Goal: Transaction & Acquisition: Purchase product/service

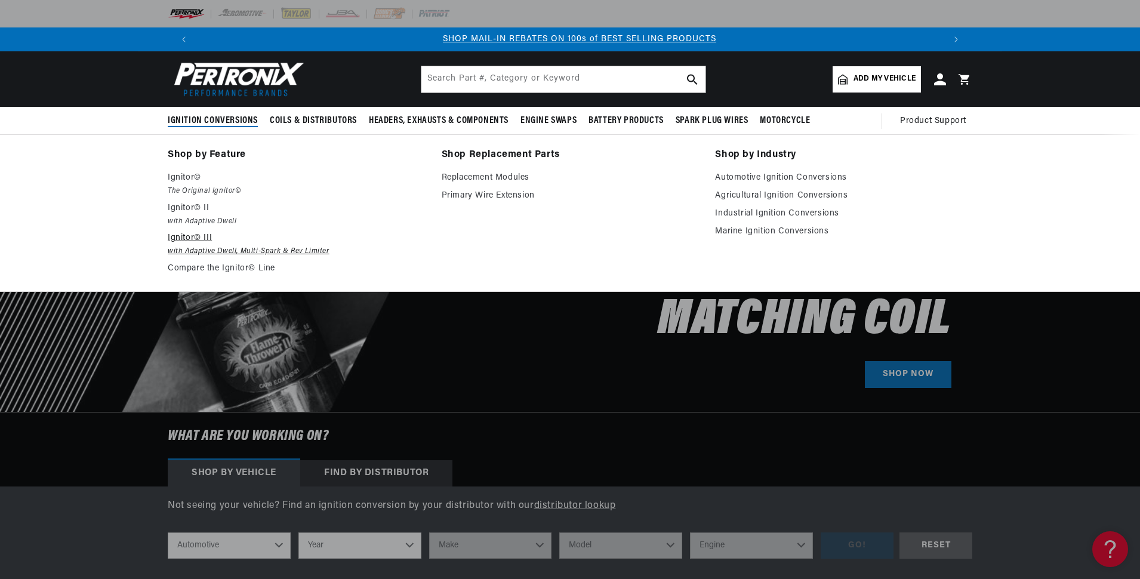
scroll to position [0, 745]
click at [181, 182] on p "Ignitor©" at bounding box center [296, 178] width 257 height 14
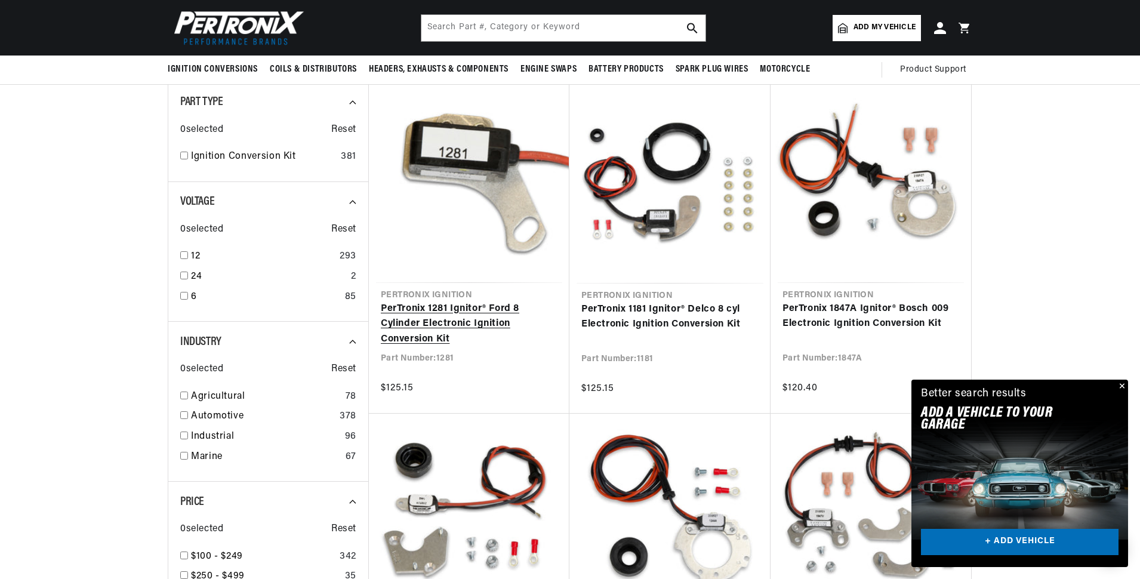
scroll to position [0, 745]
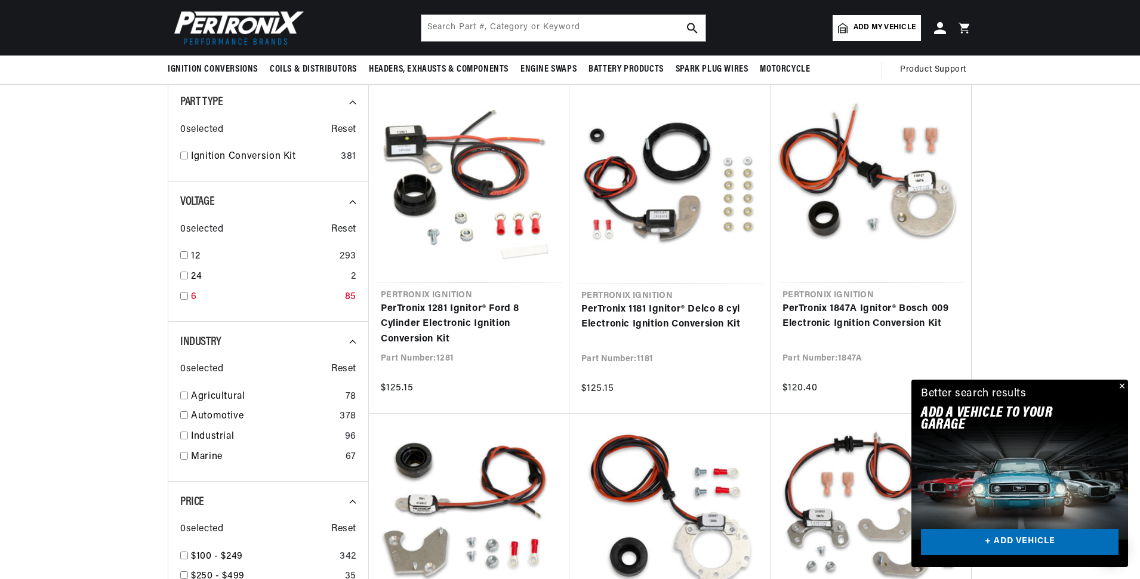
click at [186, 294] on input "checkbox" at bounding box center [184, 296] width 8 height 8
checkbox input "true"
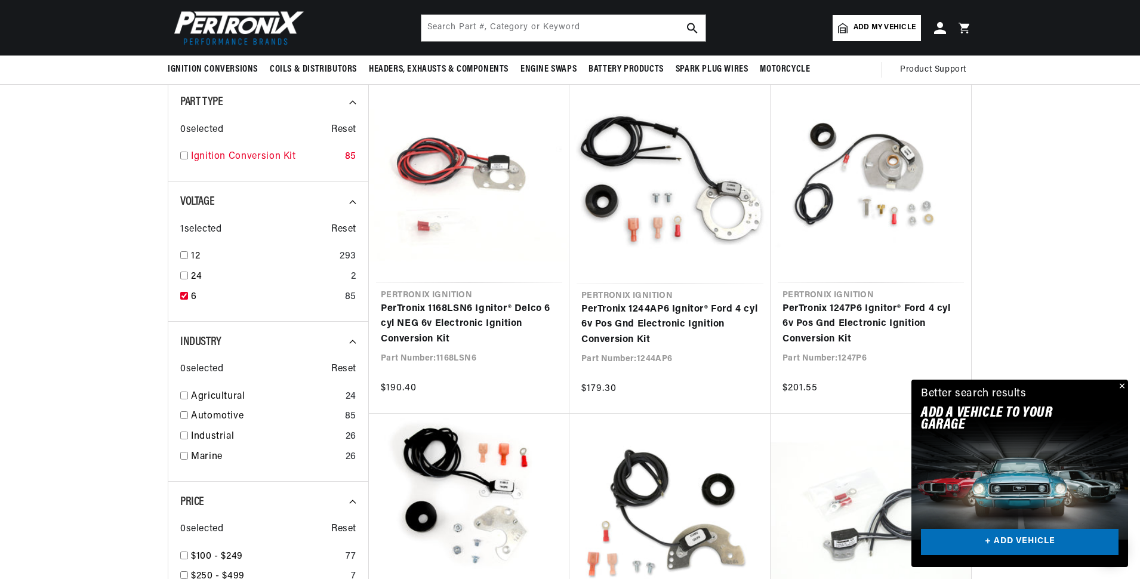
scroll to position [0, 0]
click at [184, 155] on input "checkbox" at bounding box center [184, 156] width 8 height 8
checkbox input "true"
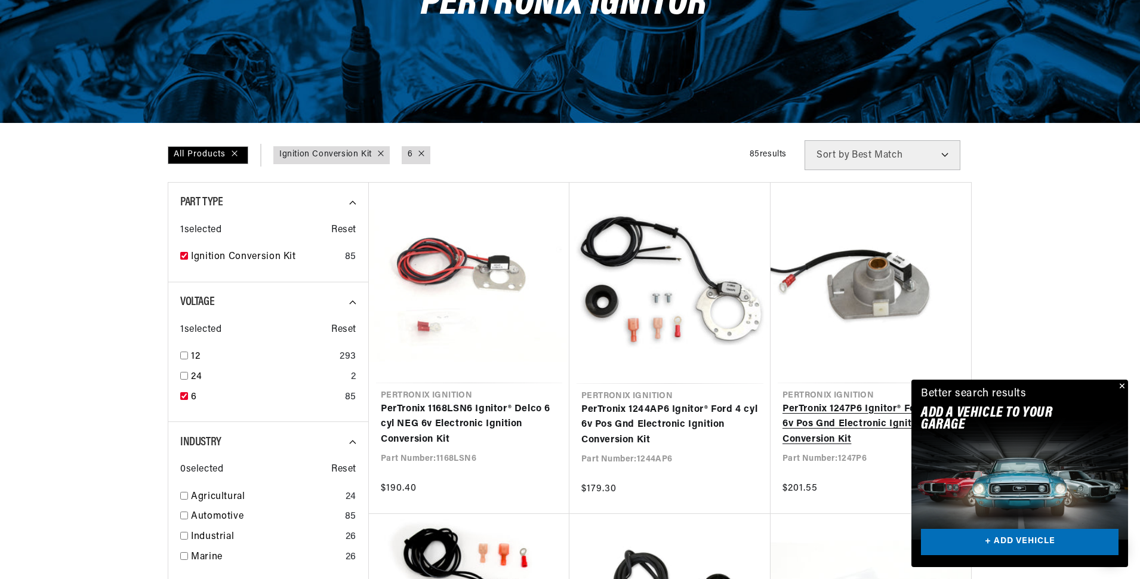
scroll to position [279, 0]
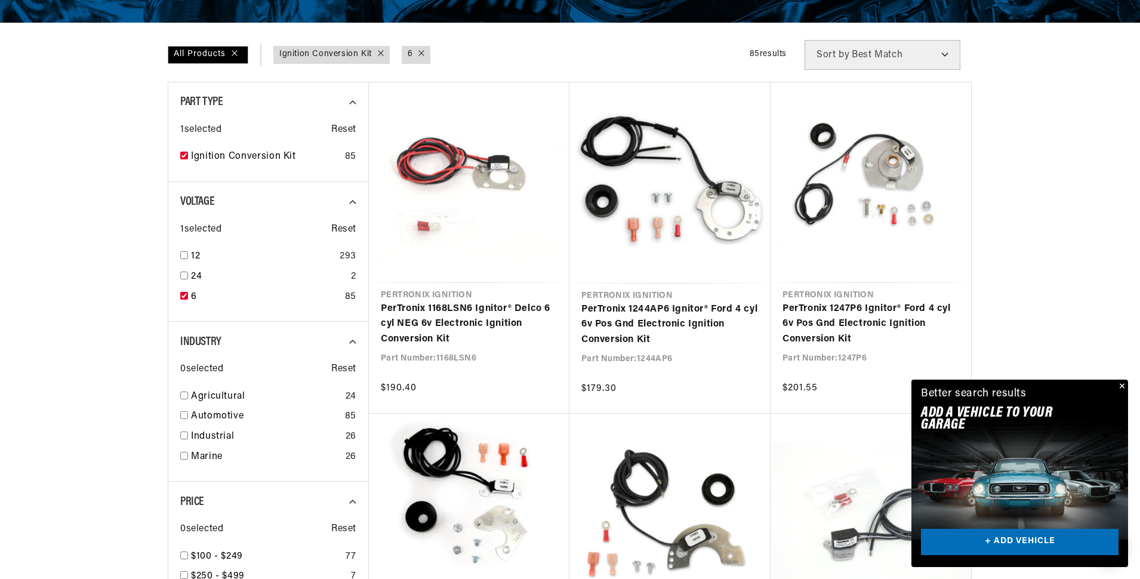
click at [925, 53] on select "Best Match Featured Name, A-Z Name, Z-A Price, Low to High Price, High to Low" at bounding box center [882, 55] width 156 height 30
click at [925, 54] on select "Best Match Featured Name, A-Z Name, Z-A Price, Low to High Price, High to Low" at bounding box center [882, 55] width 156 height 30
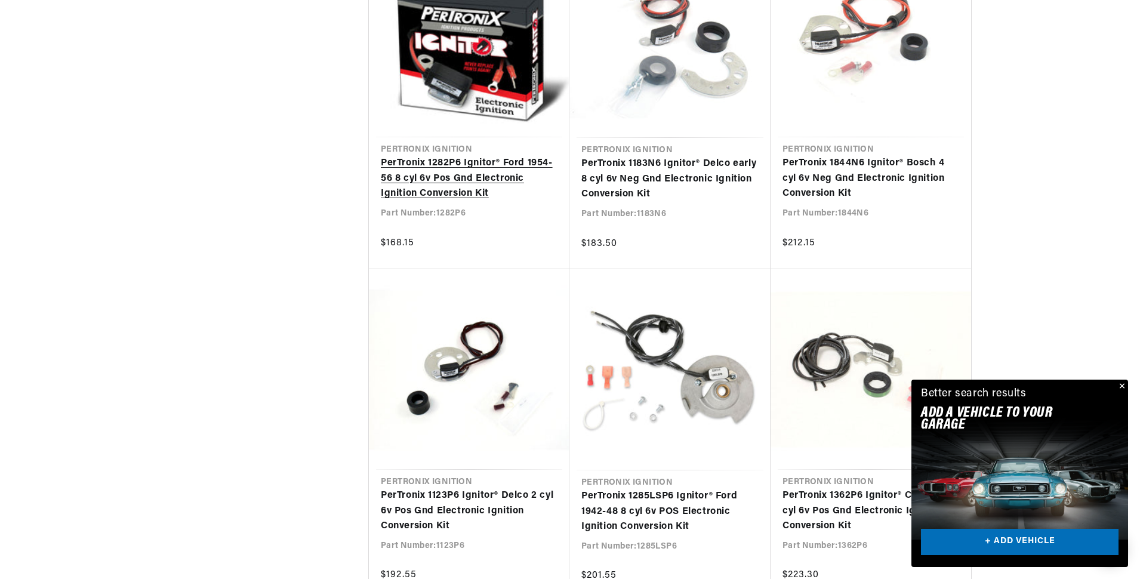
scroll to position [1114, 0]
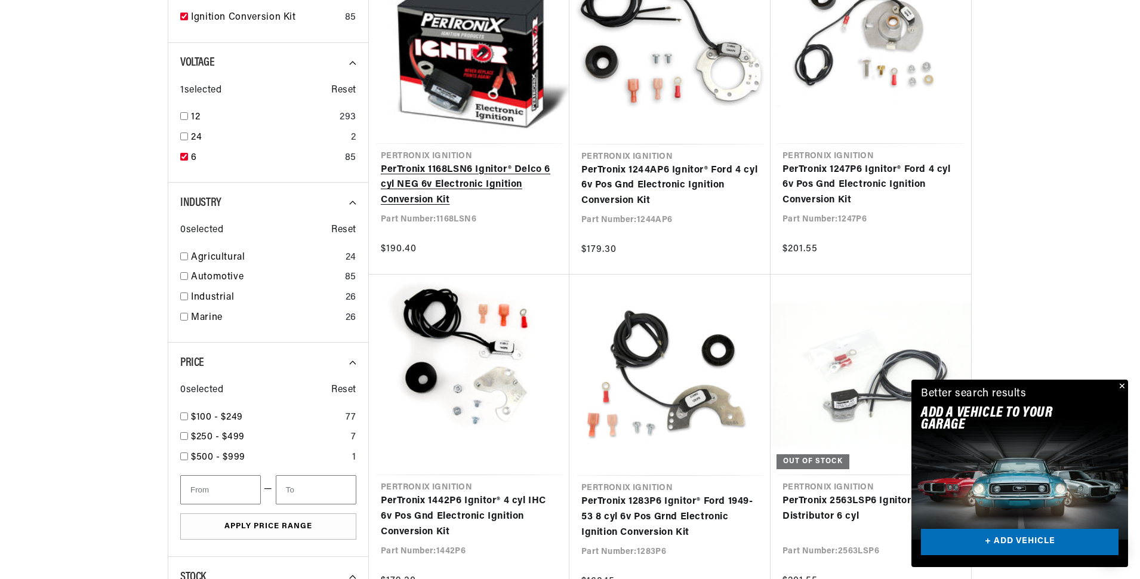
click at [434, 177] on link "PerTronix 1168LSN6 Ignitor® Delco 6 cyl NEG 6v Electronic Ignition Conversion K…" at bounding box center [469, 185] width 177 height 46
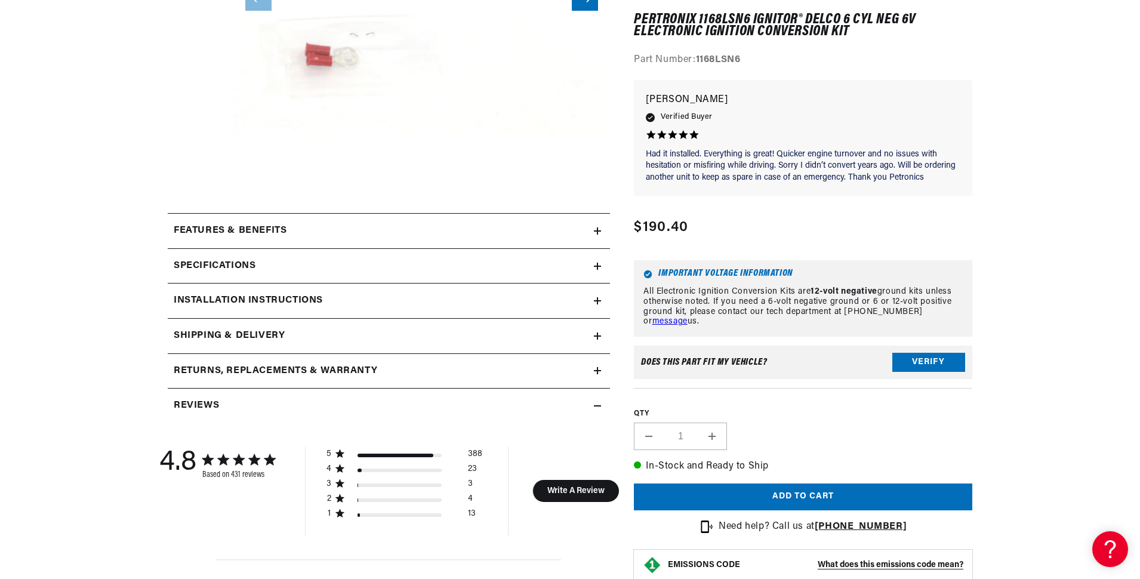
scroll to position [418, 0]
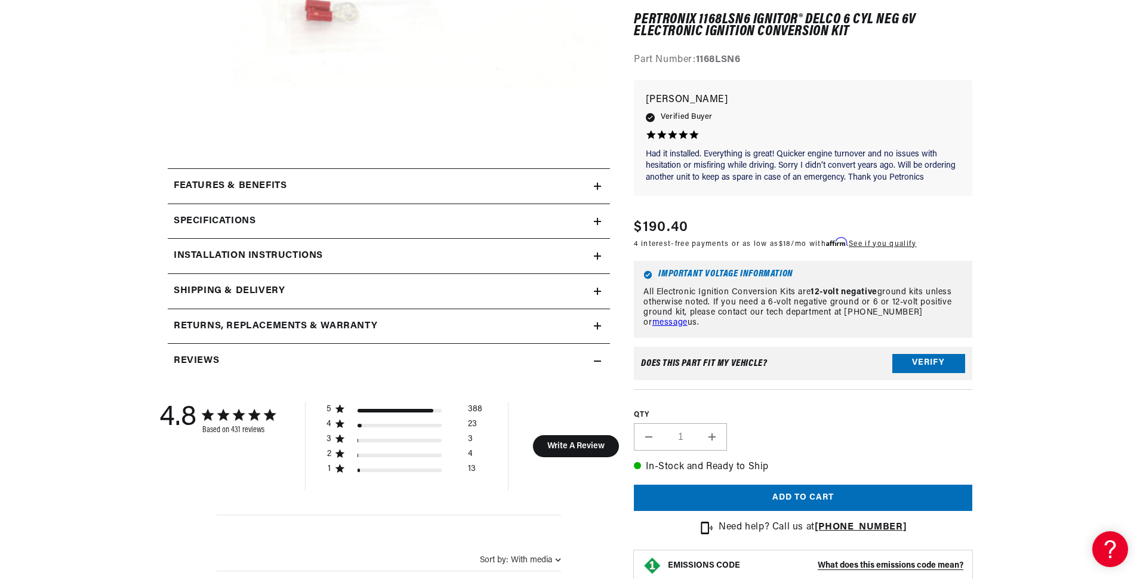
click at [592, 221] on div "Specifications" at bounding box center [381, 222] width 426 height 16
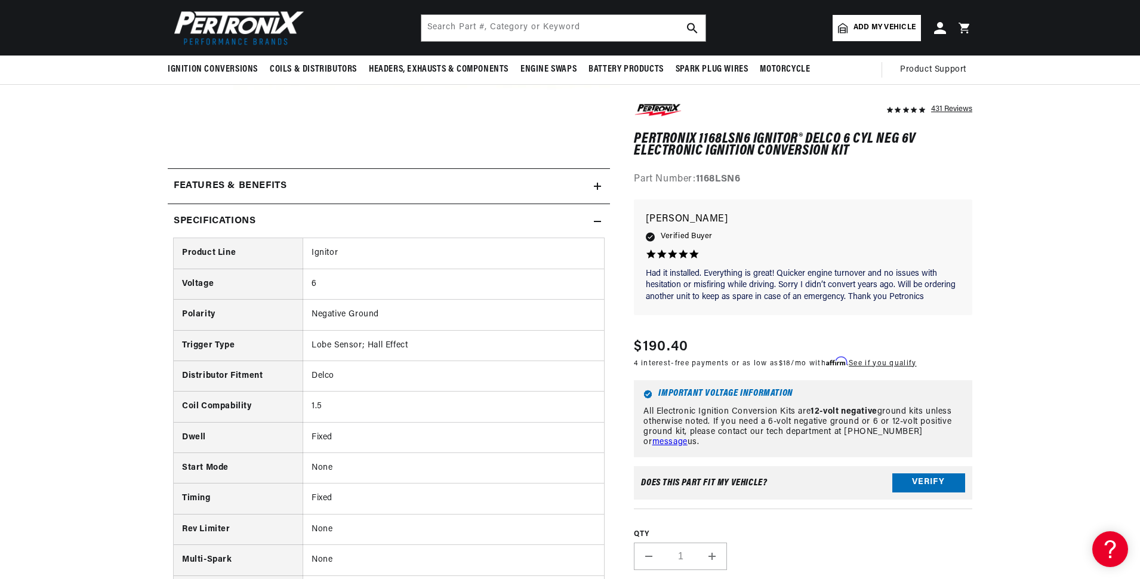
scroll to position [0, 745]
click at [589, 219] on div "Specifications" at bounding box center [381, 222] width 426 height 16
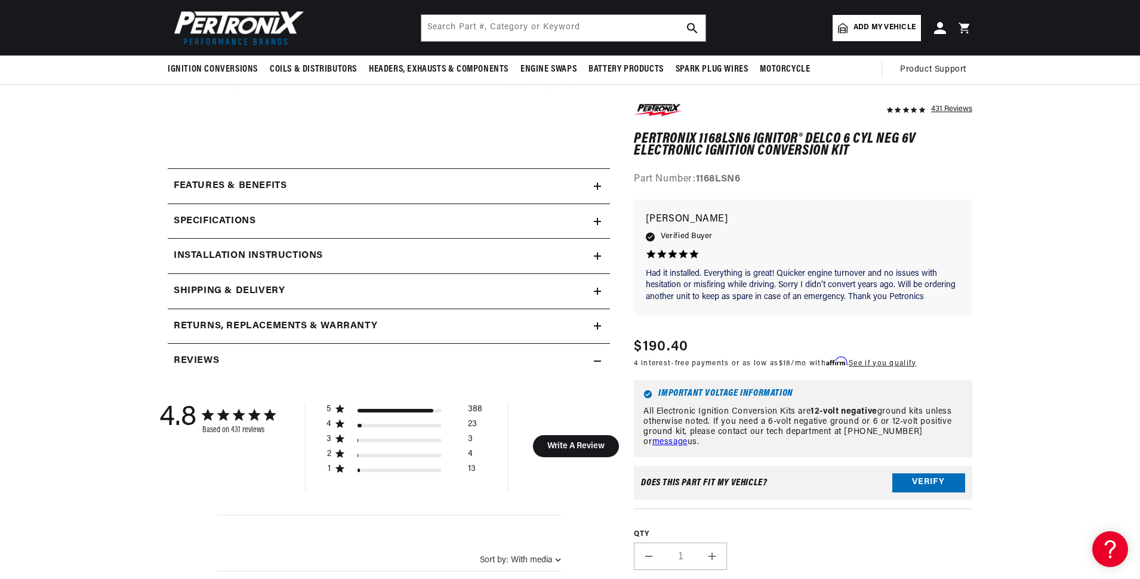
click at [598, 183] on icon at bounding box center [597, 186] width 7 height 7
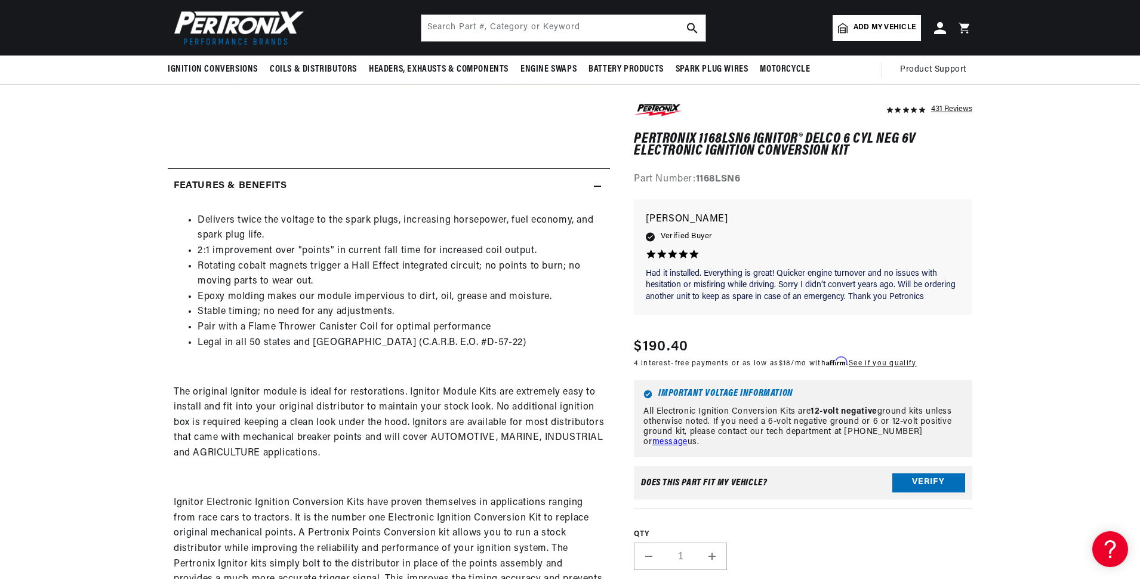
click at [598, 183] on icon at bounding box center [597, 186] width 7 height 7
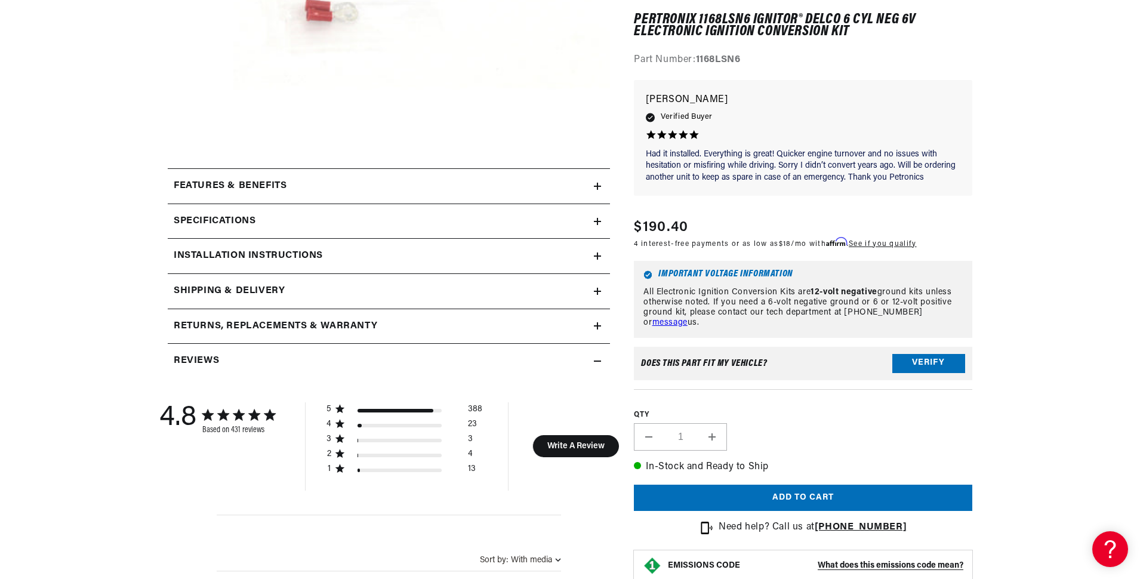
scroll to position [557, 0]
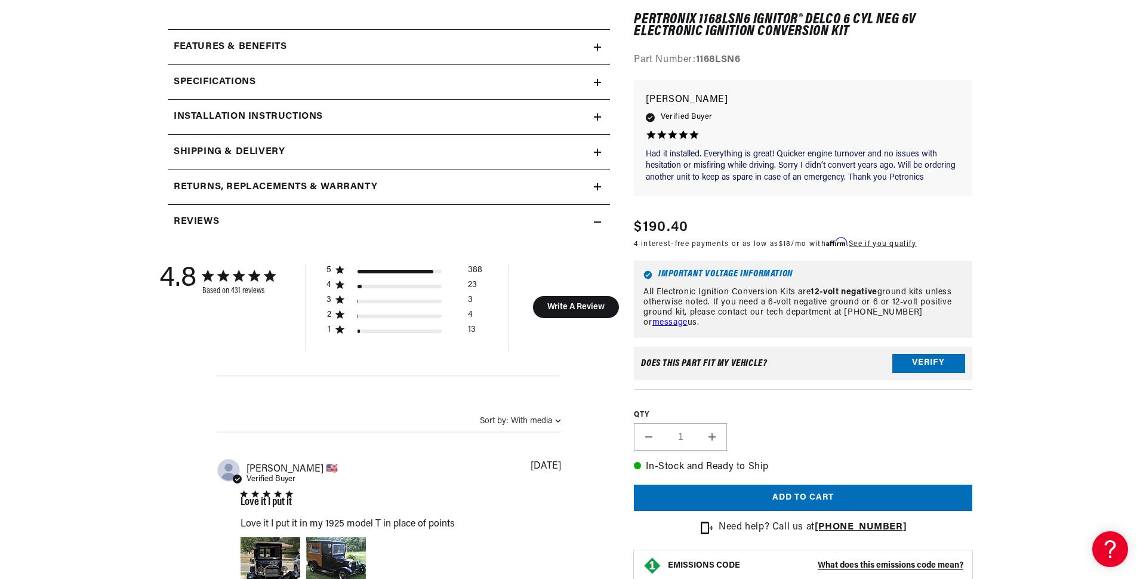
click at [600, 124] on summary "Installation instructions" at bounding box center [389, 117] width 442 height 35
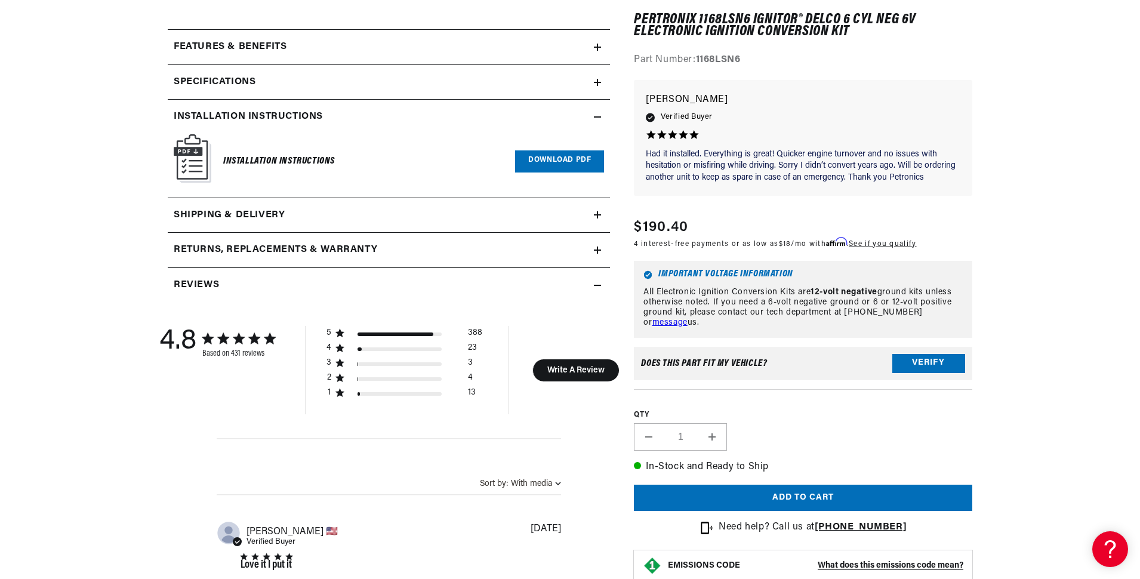
click at [566, 160] on link "Download PDF" at bounding box center [559, 161] width 89 height 22
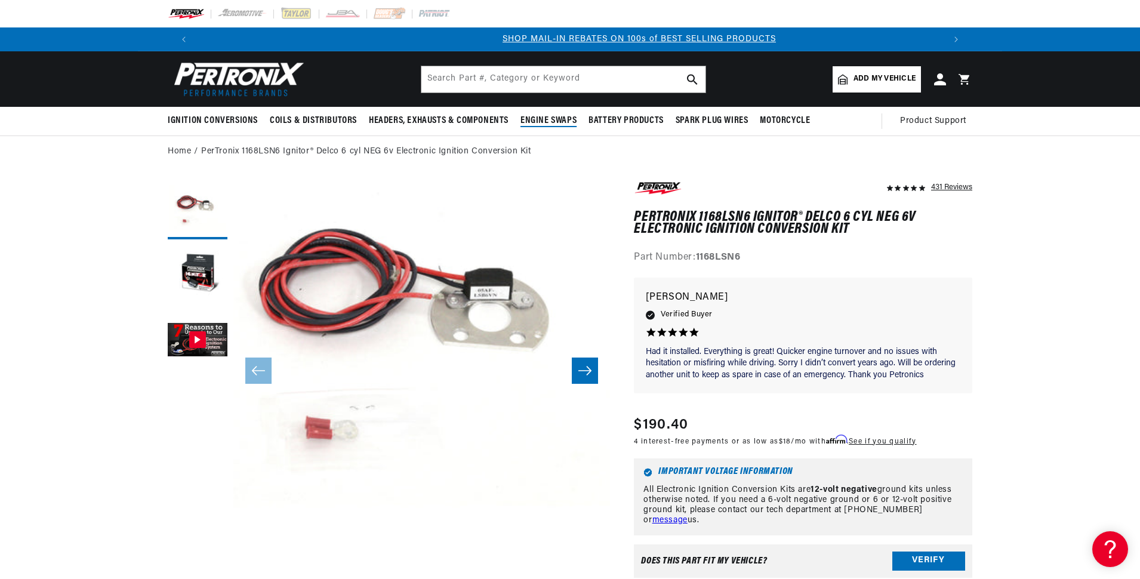
scroll to position [0, 745]
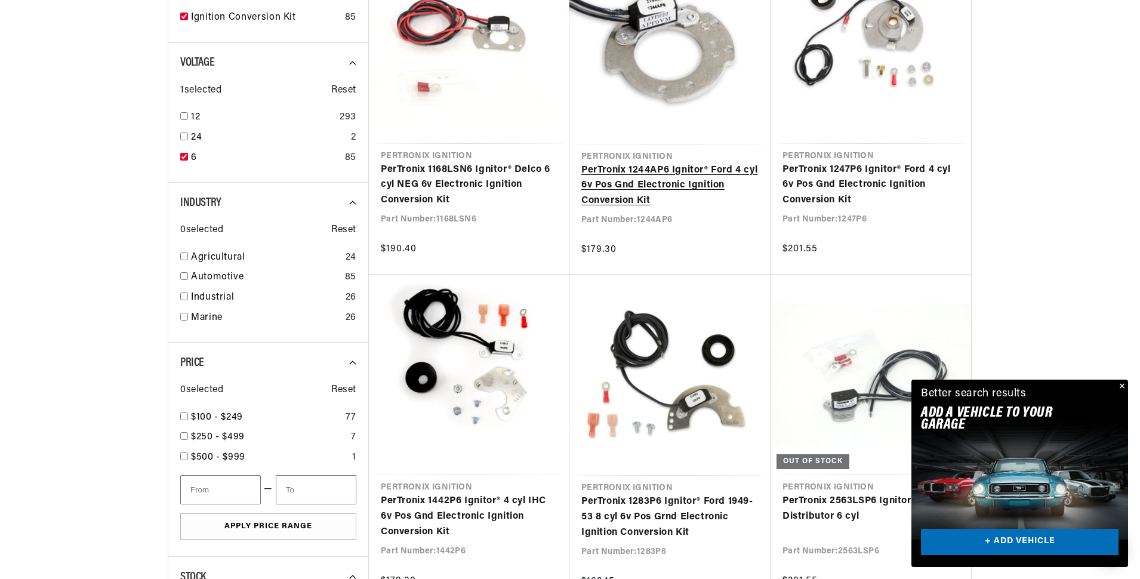
scroll to position [0, 1490]
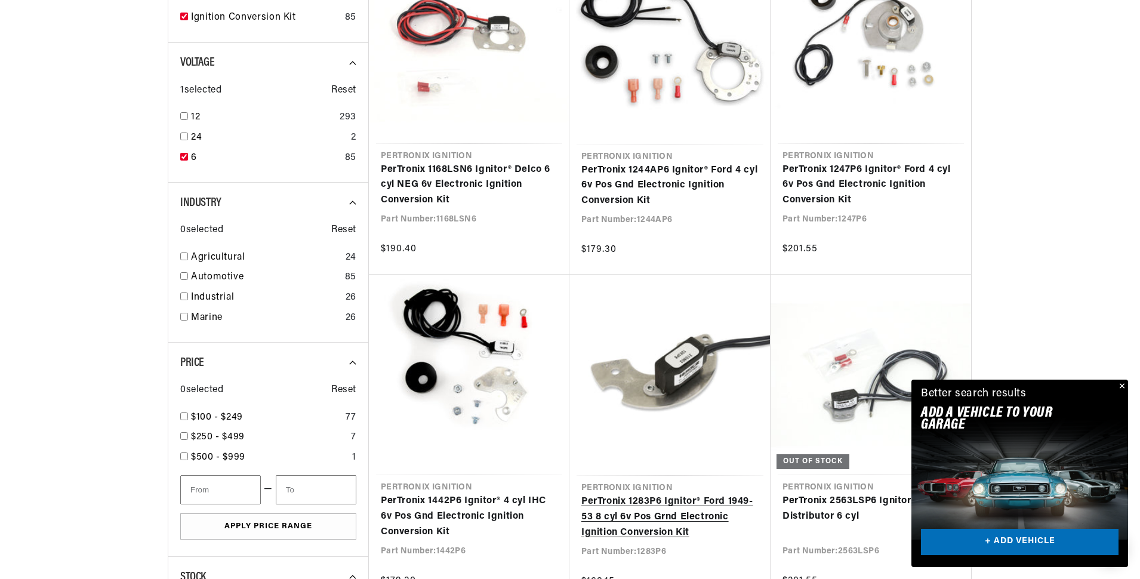
click at [655, 512] on link "PerTronix 1283P6 Ignitor® Ford 1949-53 8 cyl 6v Pos Grnd Electronic Ignition Co…" at bounding box center [669, 517] width 177 height 46
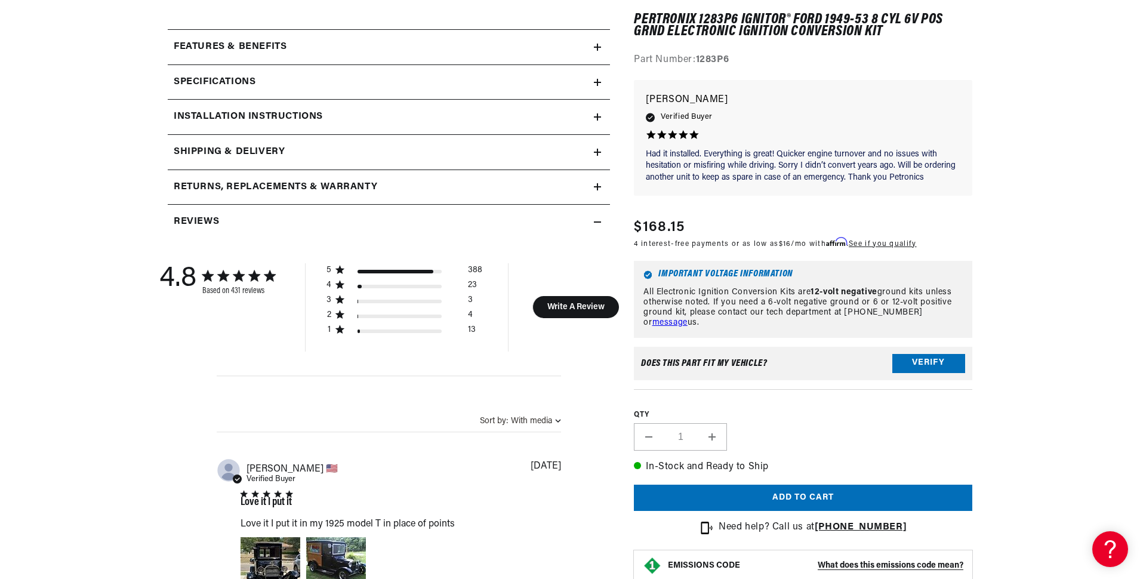
click at [570, 85] on div "Specifications" at bounding box center [381, 83] width 426 height 16
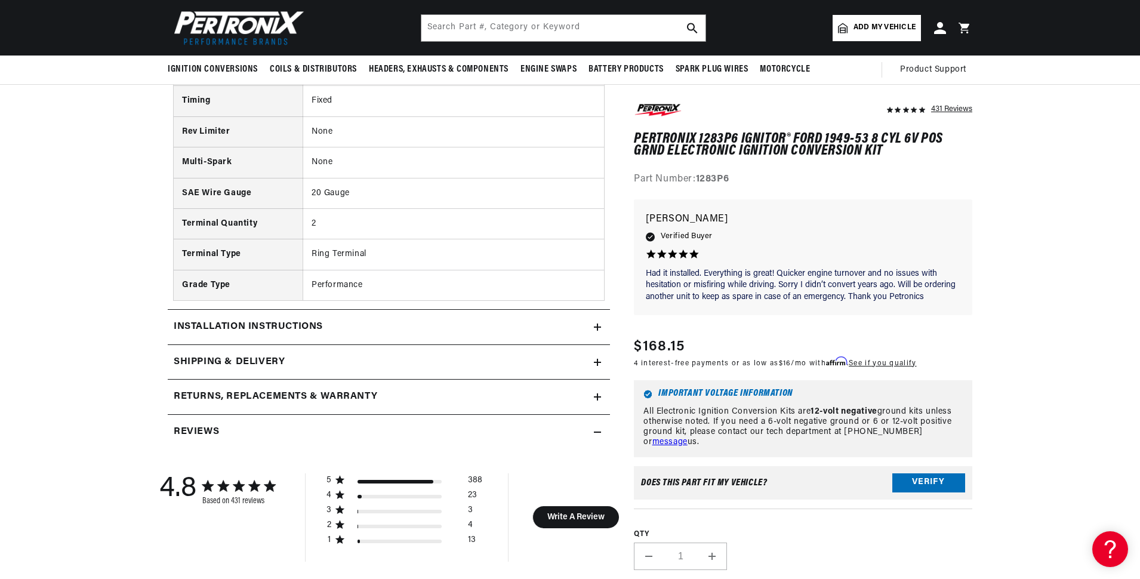
scroll to position [557, 0]
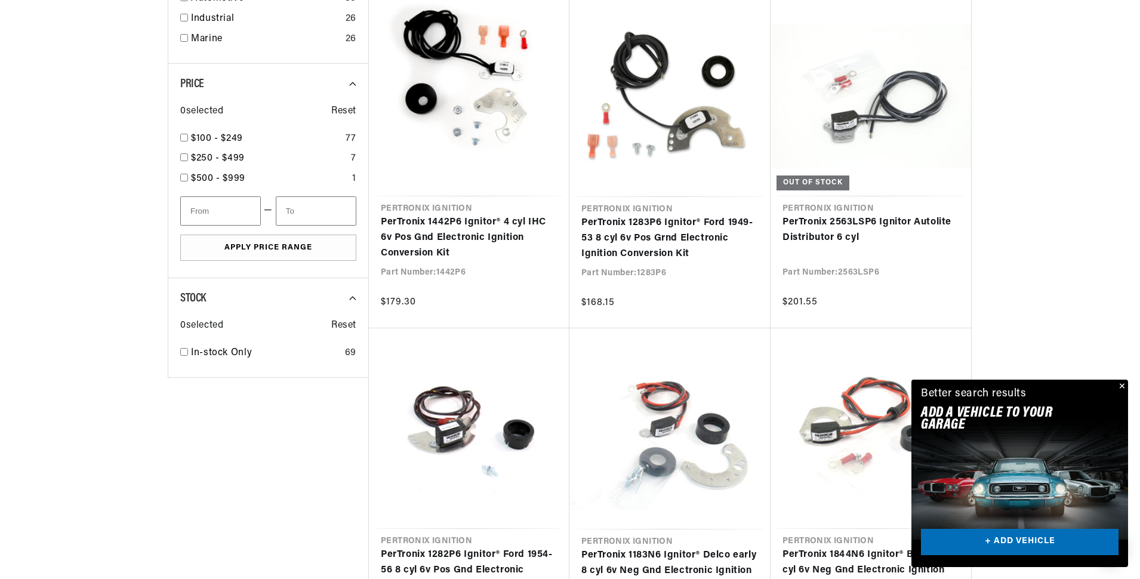
scroll to position [0, 1490]
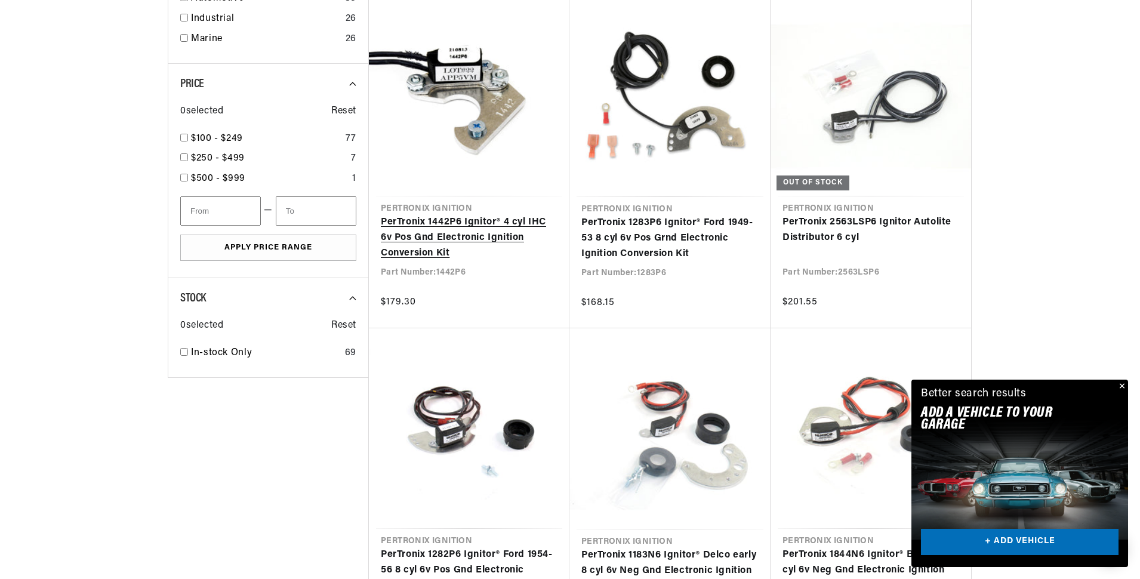
click at [459, 239] on link "PerTronix 1442P6 Ignitor® 4 cyl IHC 6v Pos Gnd Electronic Ignition Conversion K…" at bounding box center [469, 238] width 177 height 46
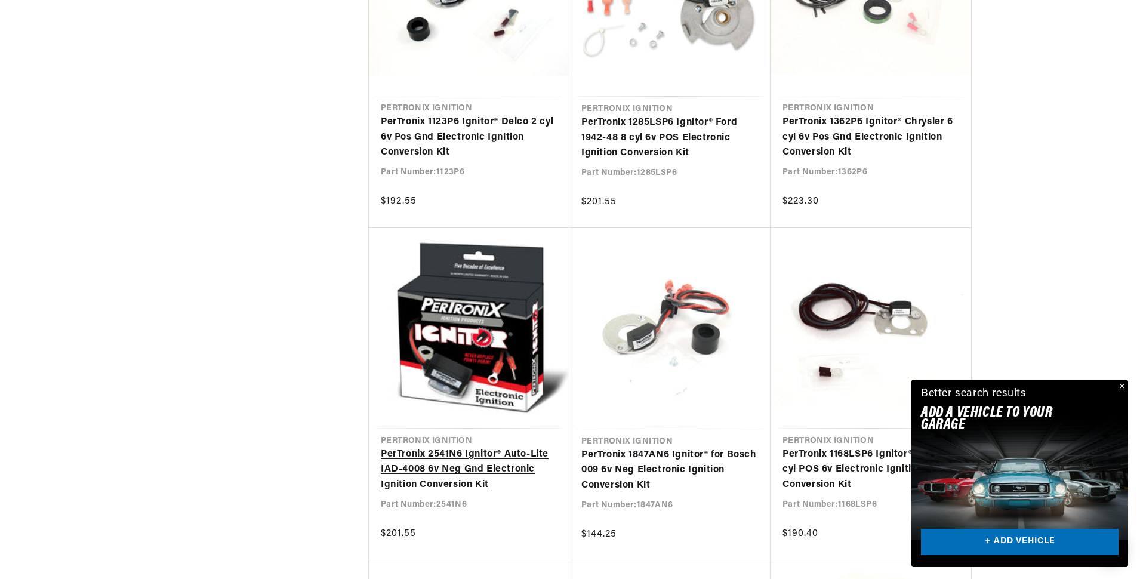
scroll to position [1532, 0]
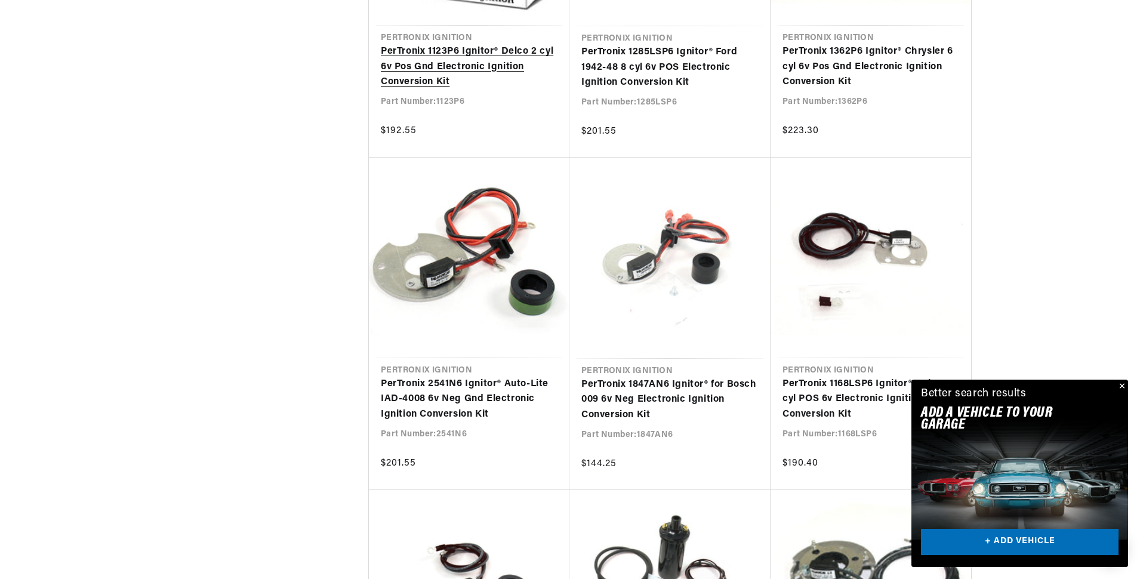
click at [437, 51] on link "PerTronix 1123P6 Ignitor® Delco 2 cyl 6v Pos Gnd Electronic Ignition Conversion…" at bounding box center [469, 67] width 177 height 46
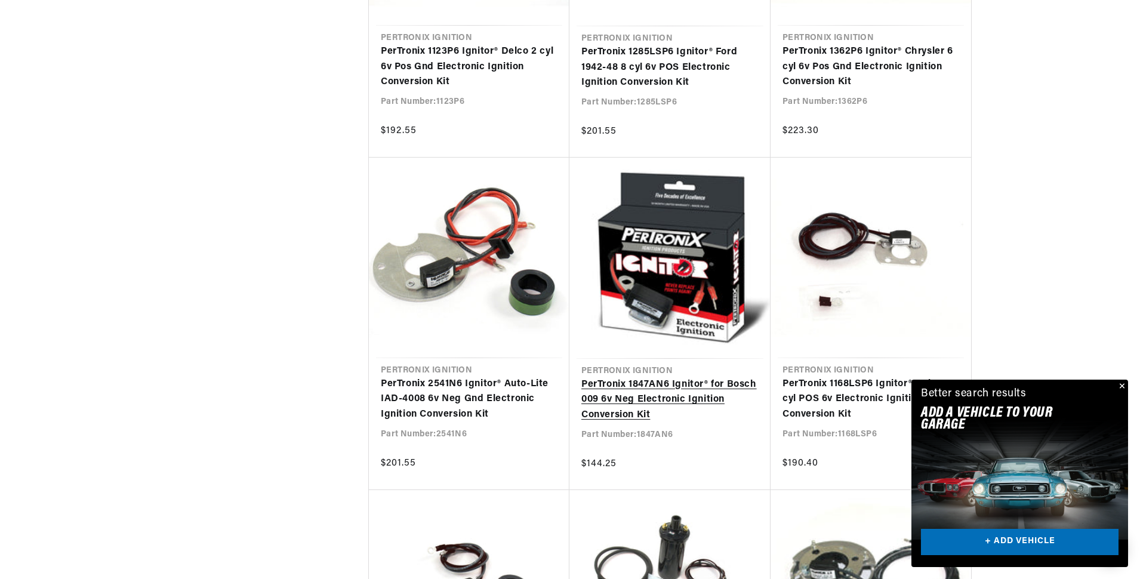
scroll to position [0, 745]
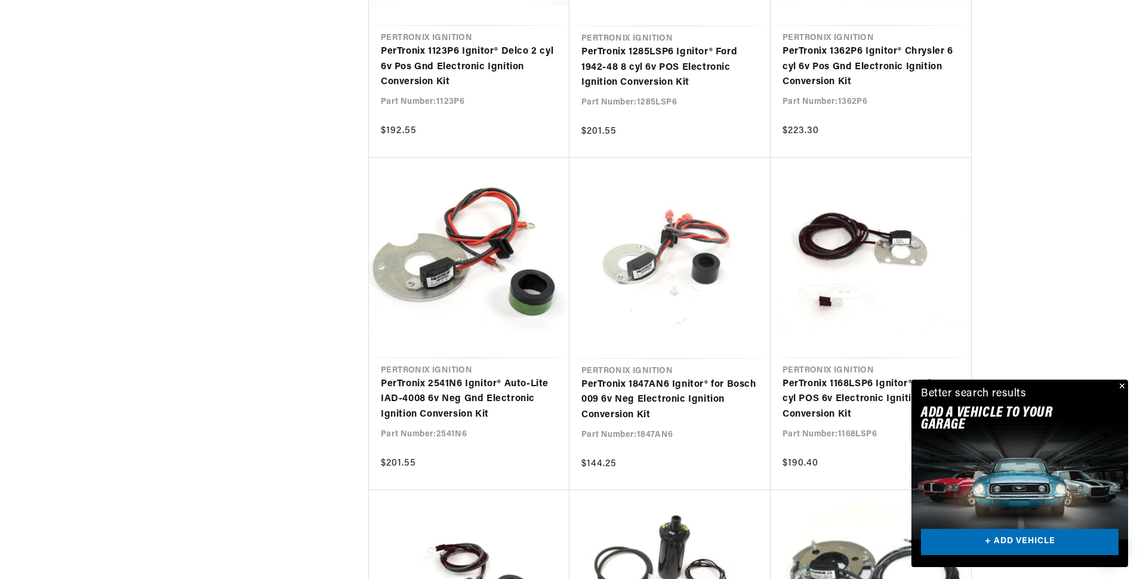
click at [1121, 385] on button "Close" at bounding box center [1120, 386] width 14 height 14
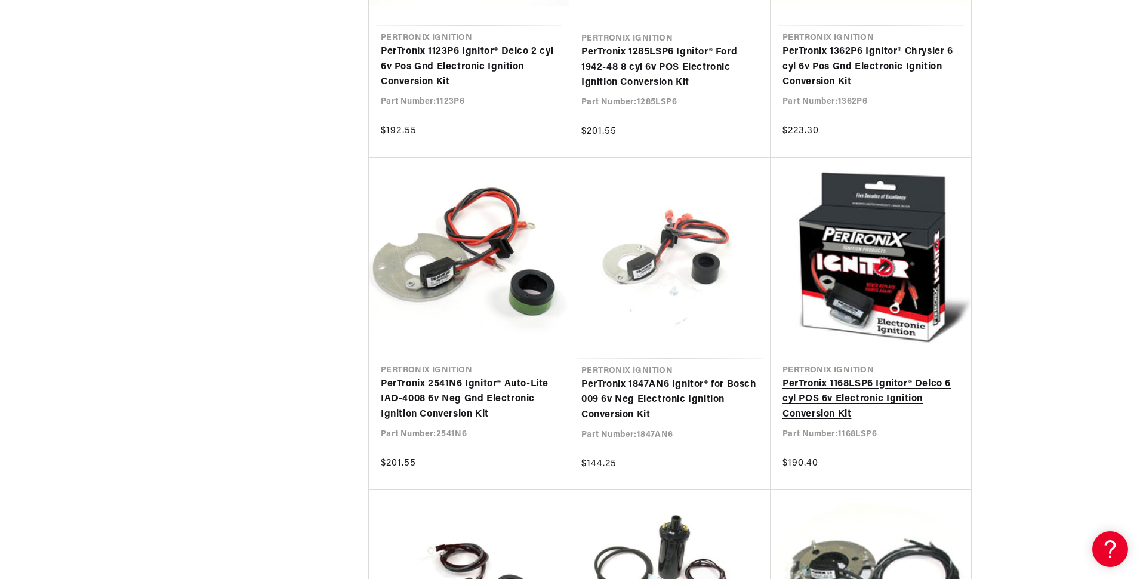
click at [888, 396] on link "PerTronix 1168LSP6 Ignitor® Delco 6 cyl POS 6v Electronic Ignition Conversion K…" at bounding box center [870, 399] width 177 height 46
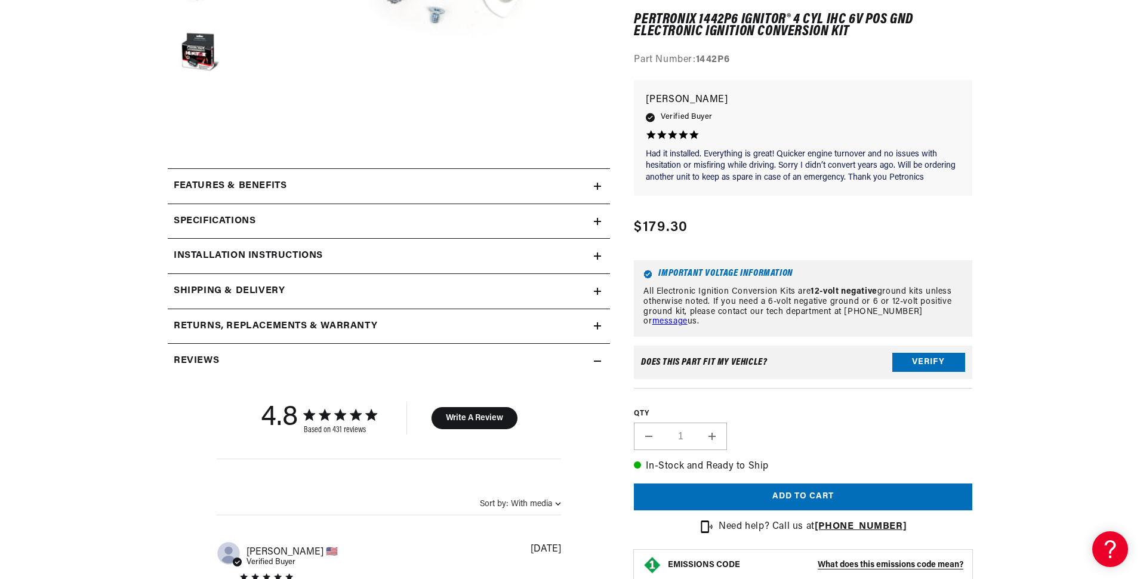
click at [259, 224] on div "Specifications" at bounding box center [381, 222] width 426 height 16
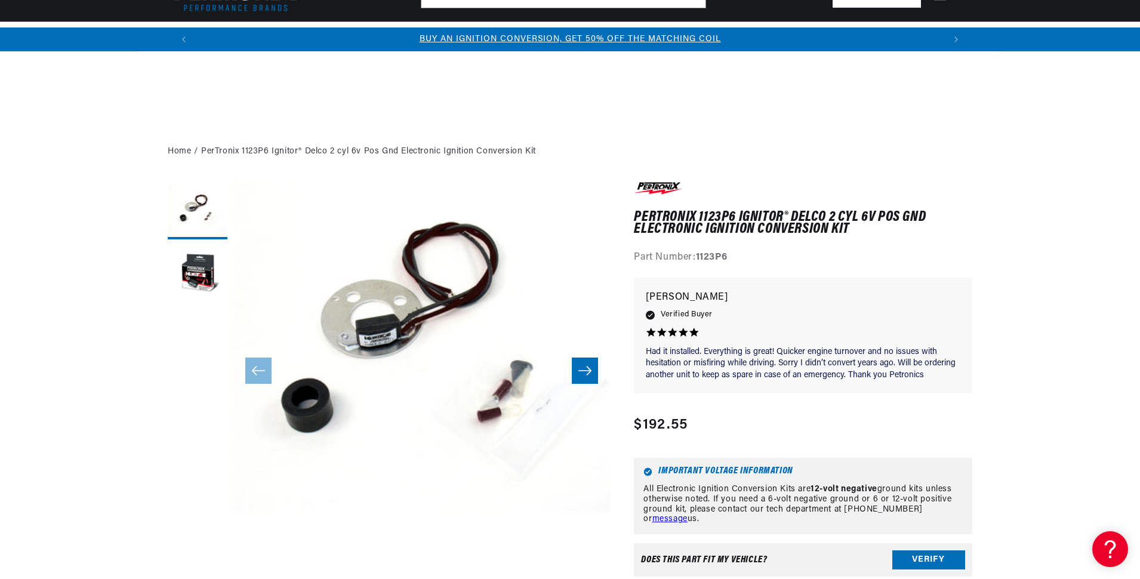
scroll to position [418, 0]
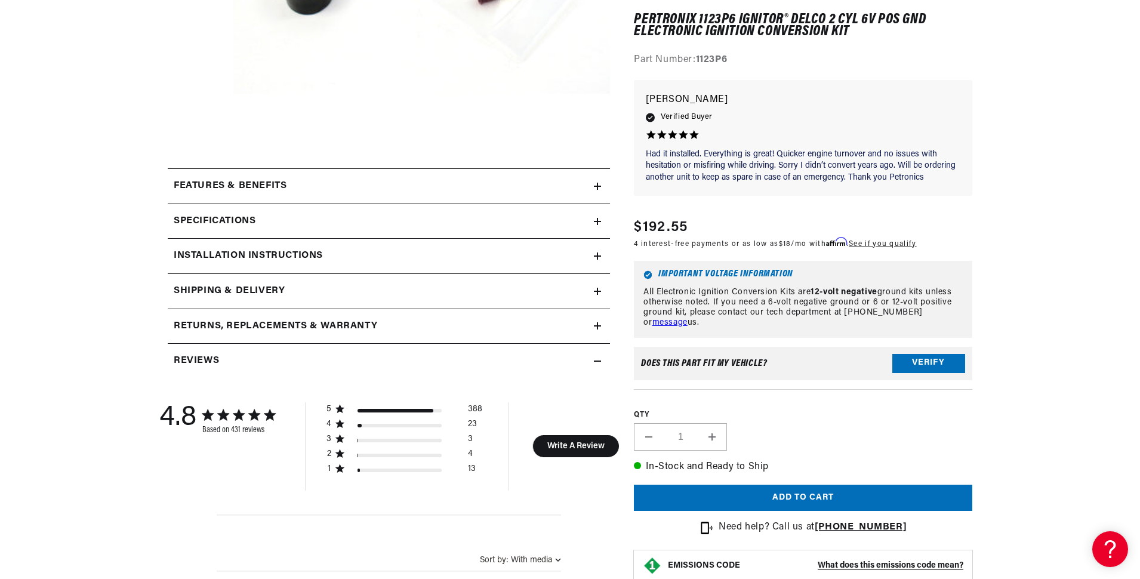
click at [524, 217] on div "Specifications" at bounding box center [381, 222] width 426 height 16
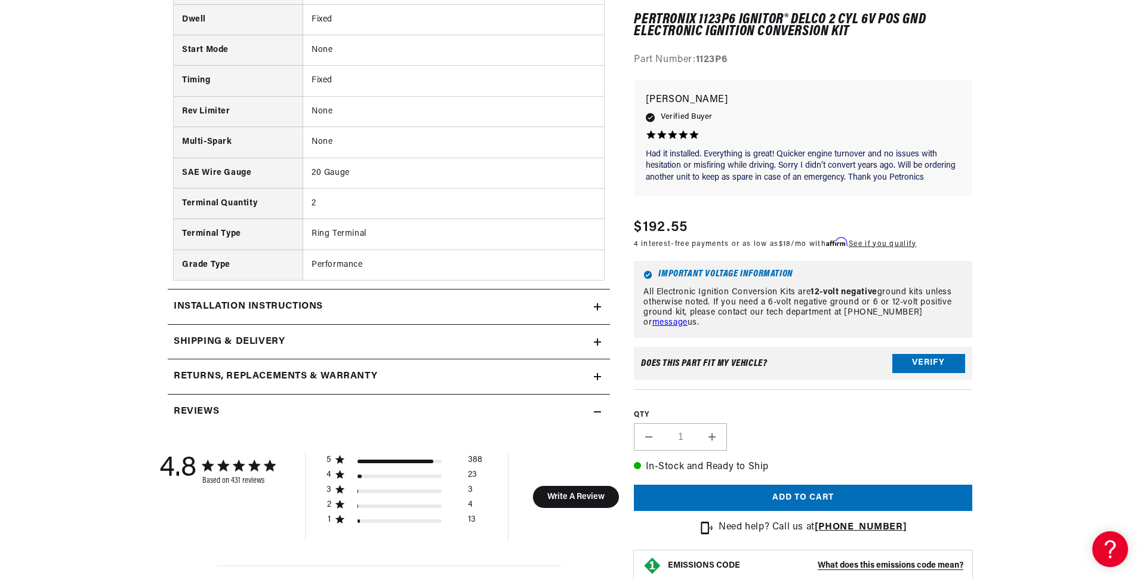
scroll to position [0, 1490]
click at [388, 306] on div "Installation instructions" at bounding box center [381, 307] width 426 height 16
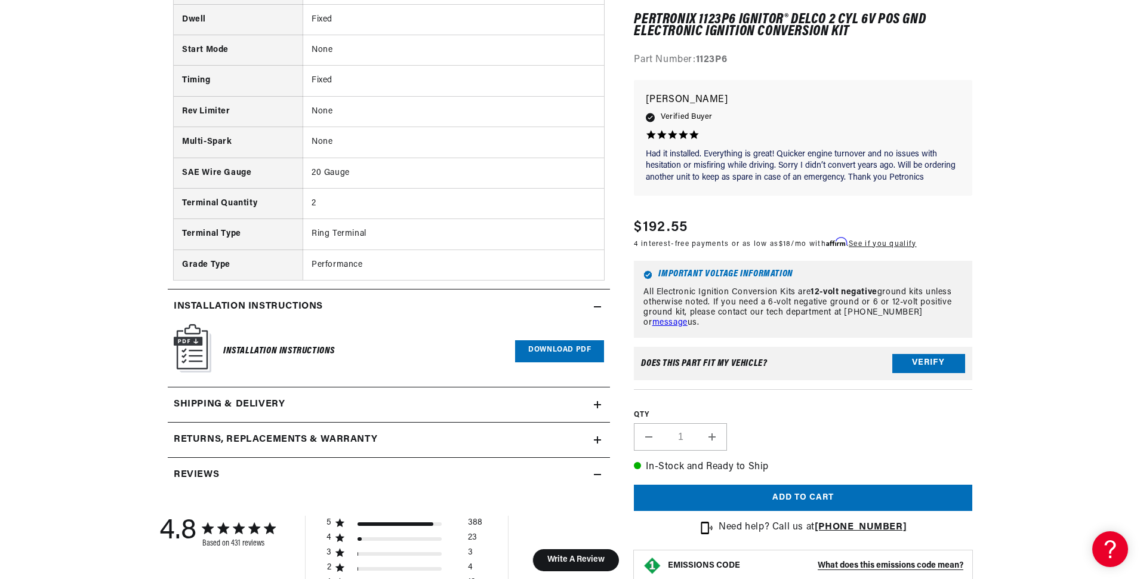
click at [388, 306] on div "Installation instructions" at bounding box center [381, 307] width 426 height 16
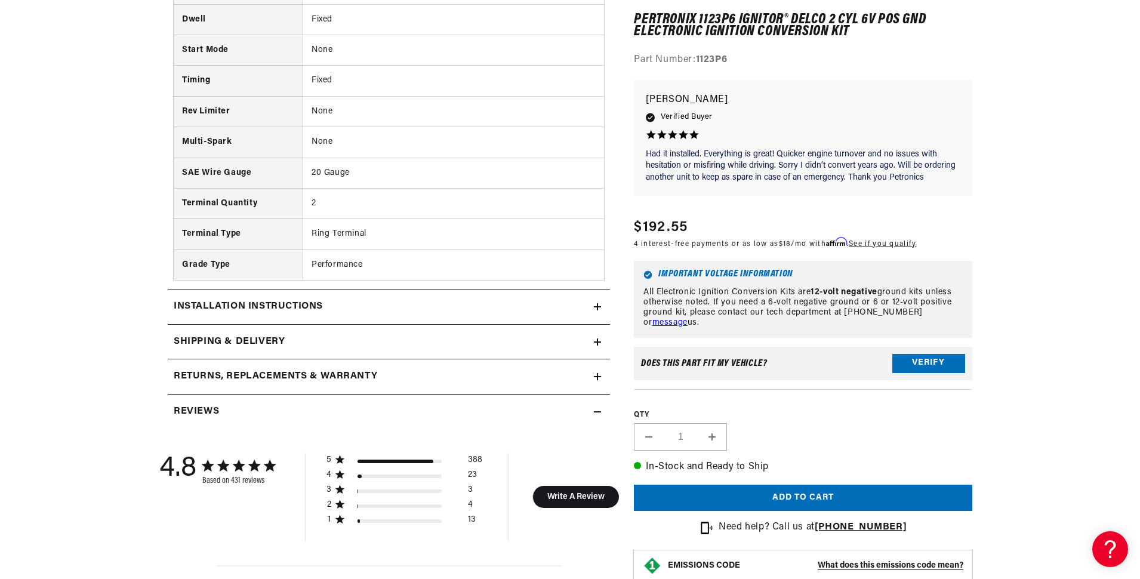
click at [409, 313] on div "Installation instructions" at bounding box center [381, 307] width 426 height 16
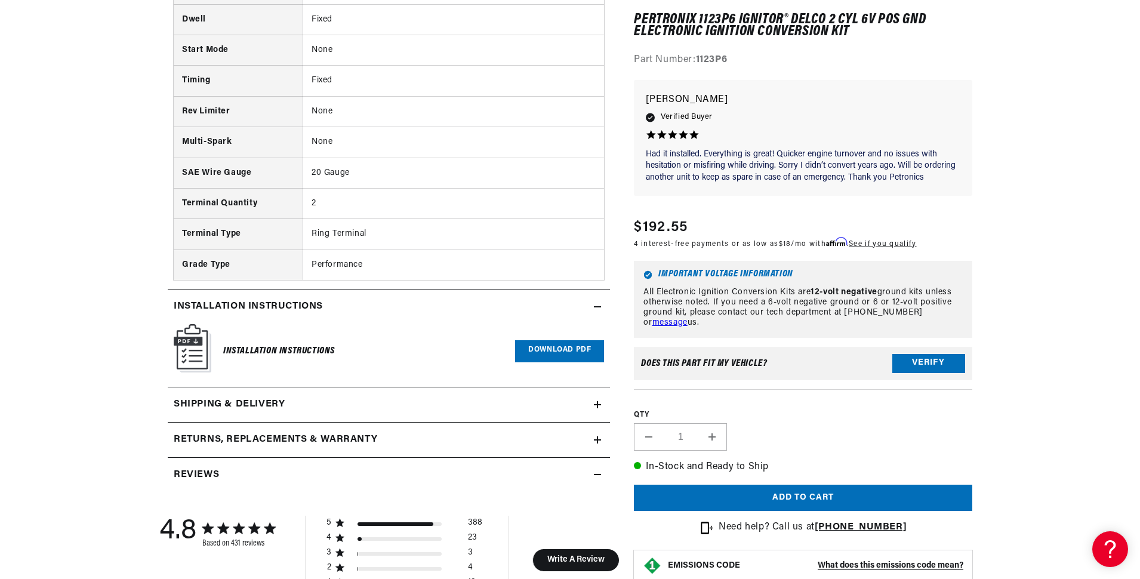
click at [563, 350] on link "Download PDF" at bounding box center [559, 351] width 89 height 22
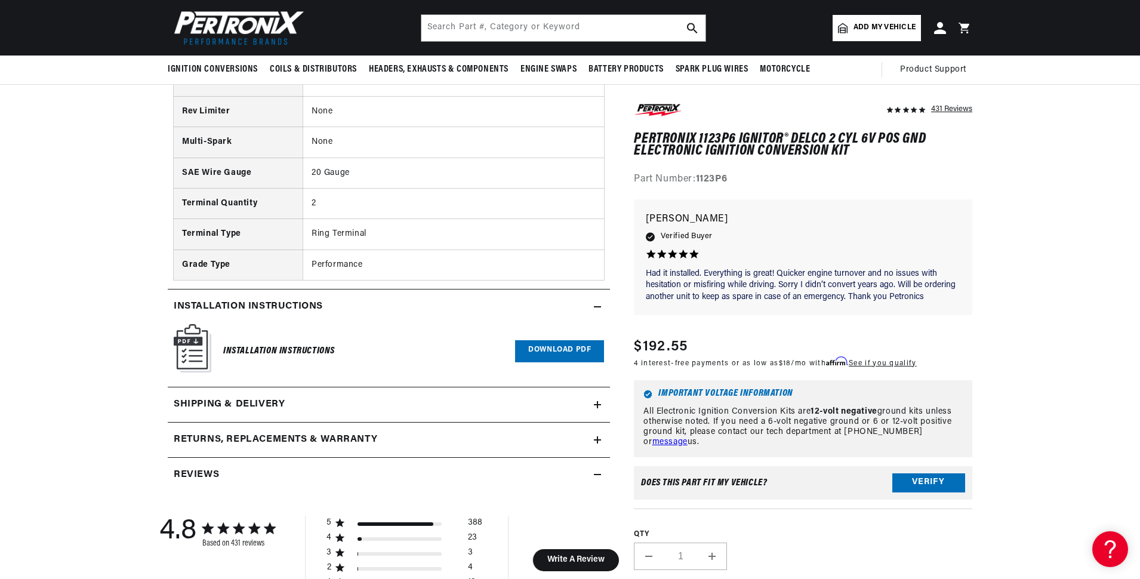
scroll to position [0, 0]
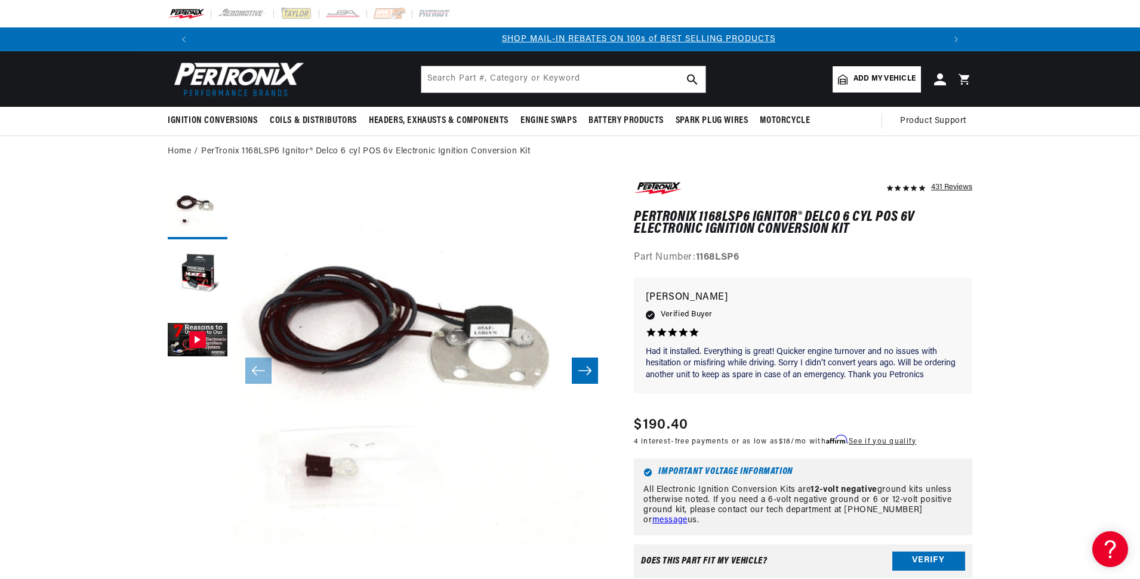
scroll to position [0, 745]
click at [207, 257] on button "Load image 2 in gallery view" at bounding box center [198, 275] width 60 height 60
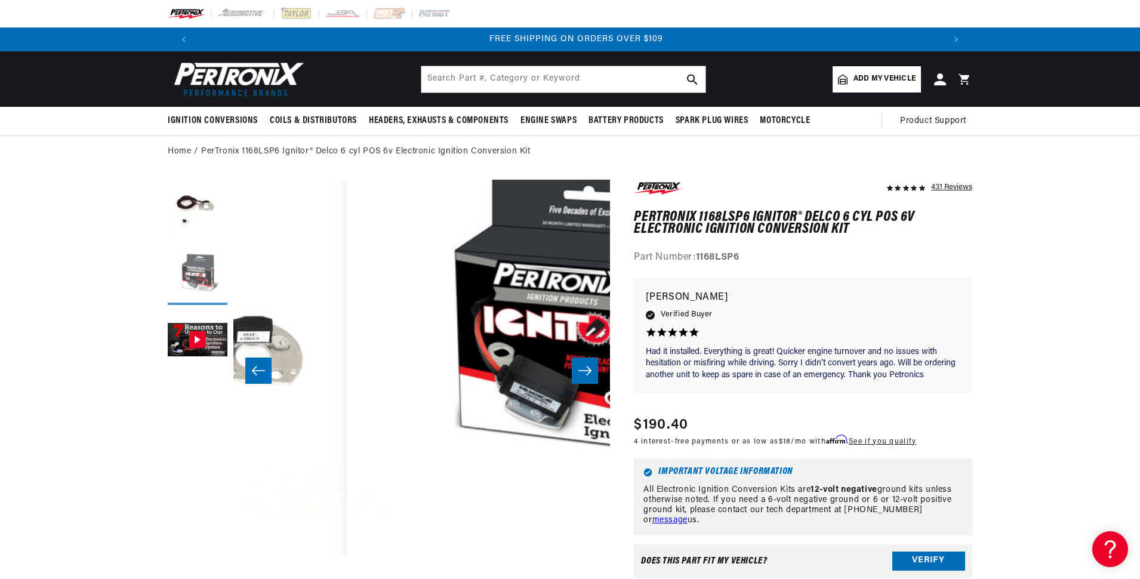
scroll to position [0, 376]
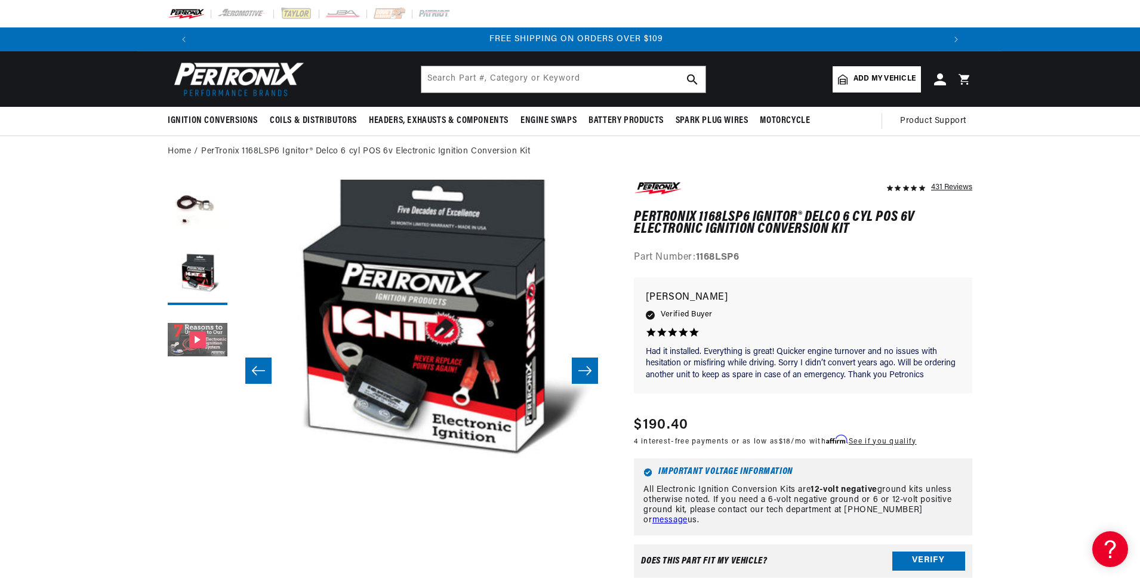
click at [202, 335] on button "Gallery Viewer" at bounding box center [198, 341] width 60 height 60
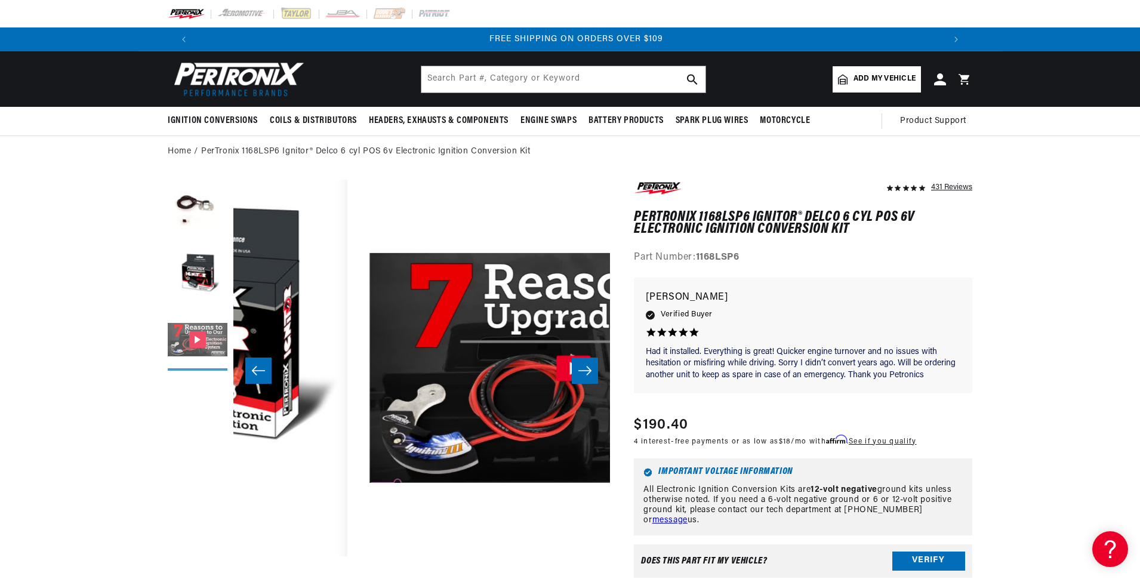
scroll to position [0, 754]
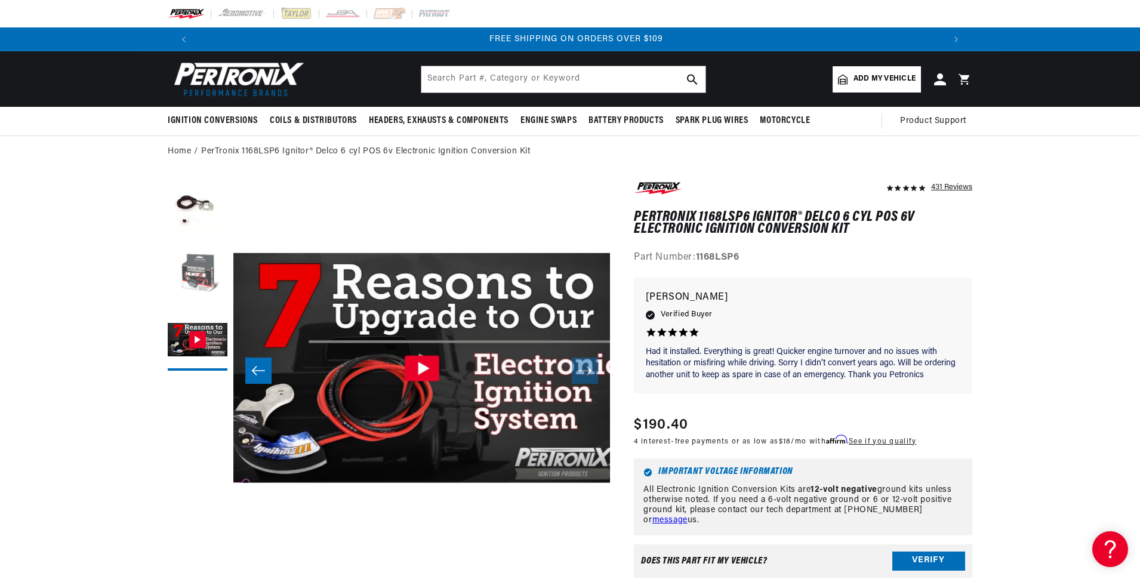
click at [209, 288] on button "Load image 2 in gallery view" at bounding box center [198, 275] width 60 height 60
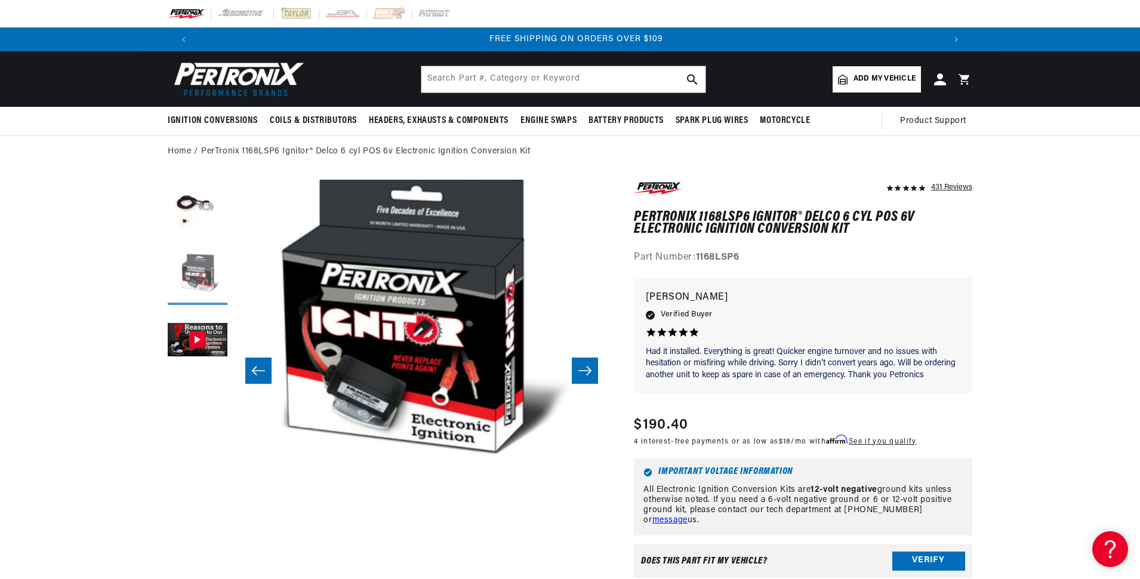
scroll to position [0, 376]
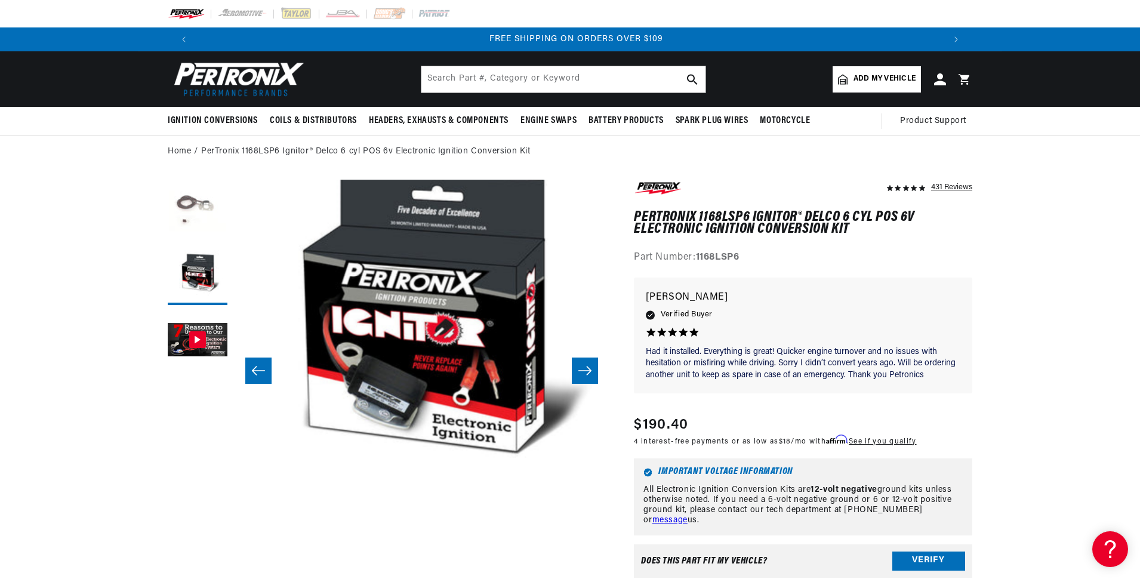
click at [189, 234] on button "Load image 1 in gallery view" at bounding box center [198, 210] width 60 height 60
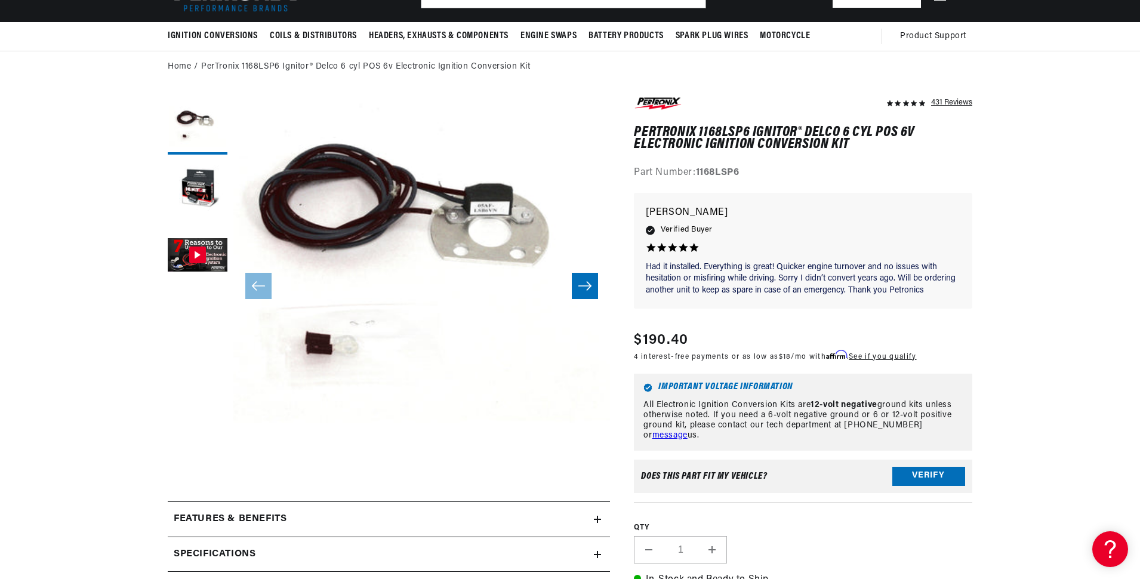
scroll to position [279, 0]
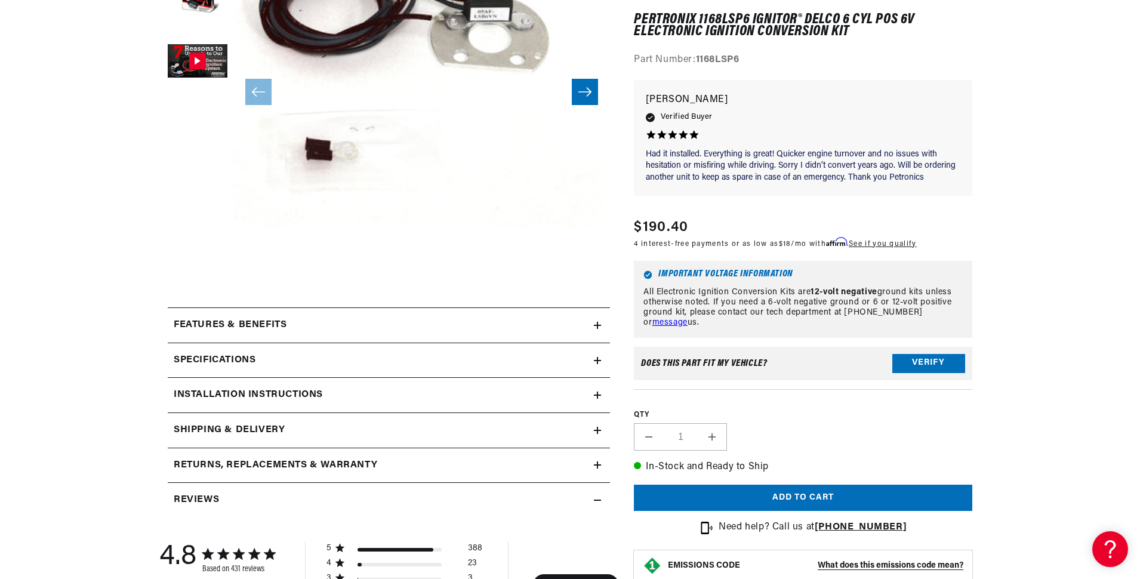
click at [567, 328] on div "Features & Benefits" at bounding box center [381, 325] width 426 height 16
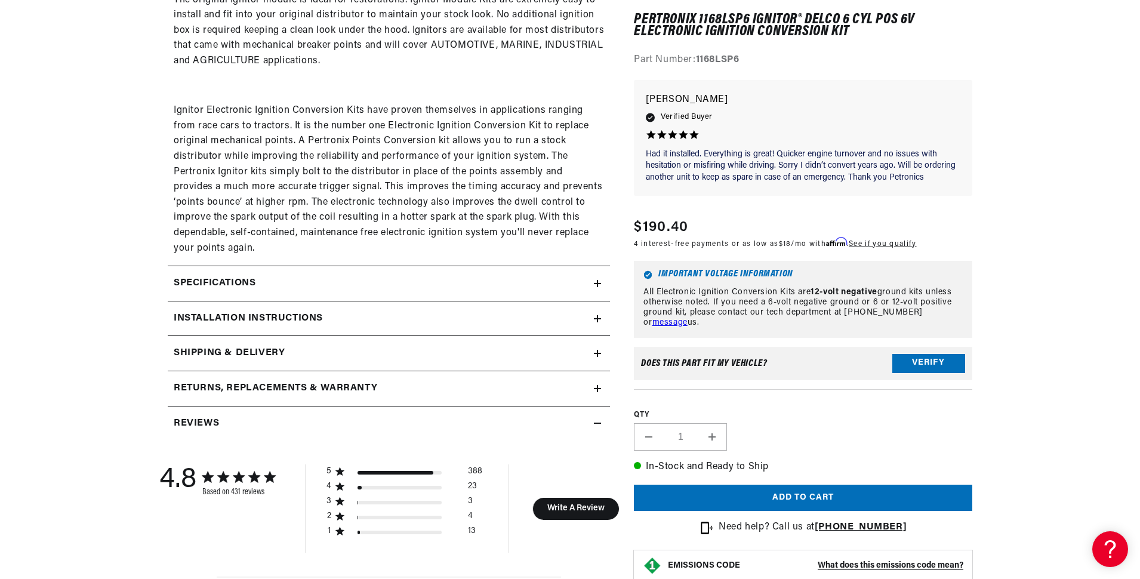
scroll to position [835, 0]
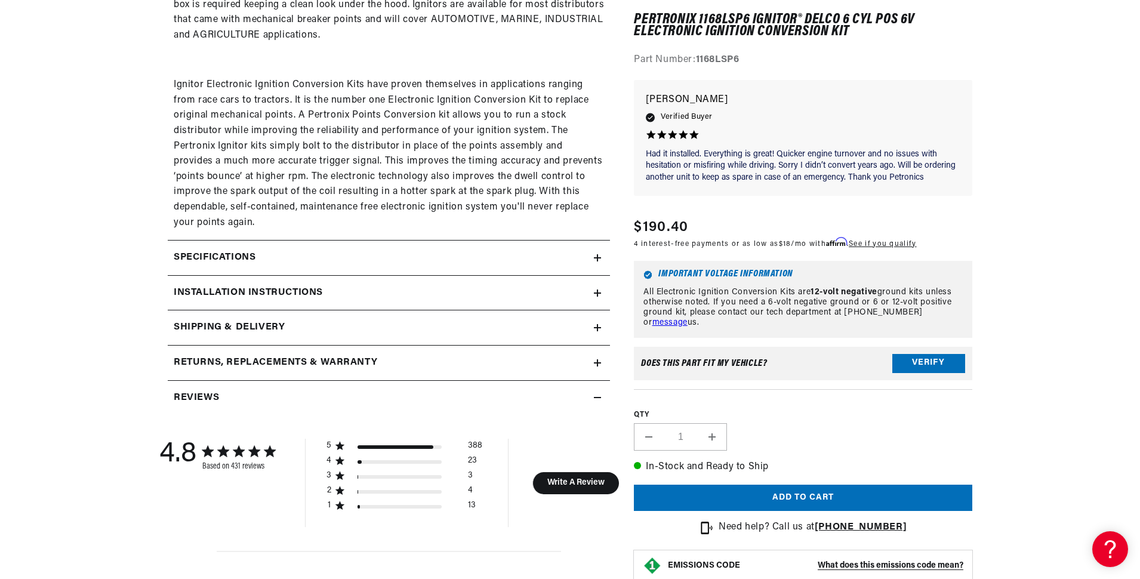
click at [560, 264] on summary "Specifications" at bounding box center [389, 257] width 442 height 35
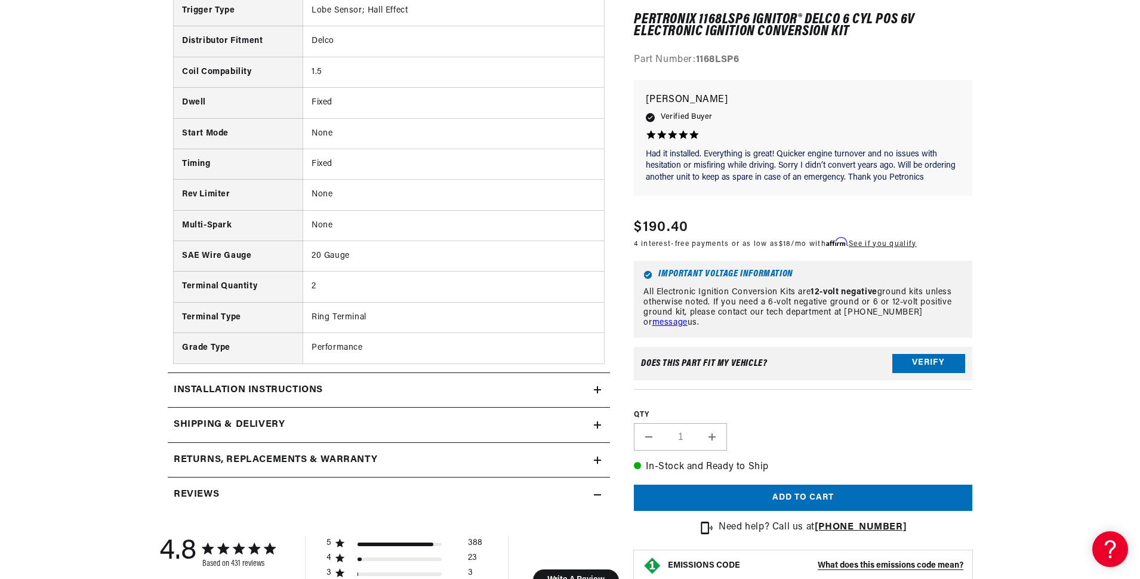
scroll to position [1253, 0]
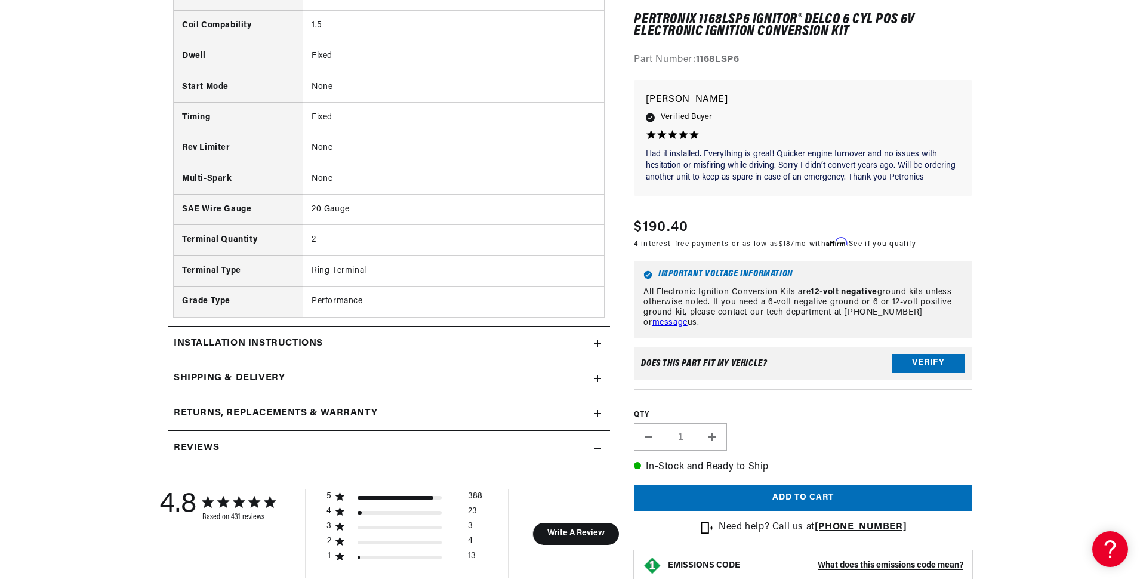
click at [415, 340] on div "Installation instructions" at bounding box center [381, 344] width 426 height 16
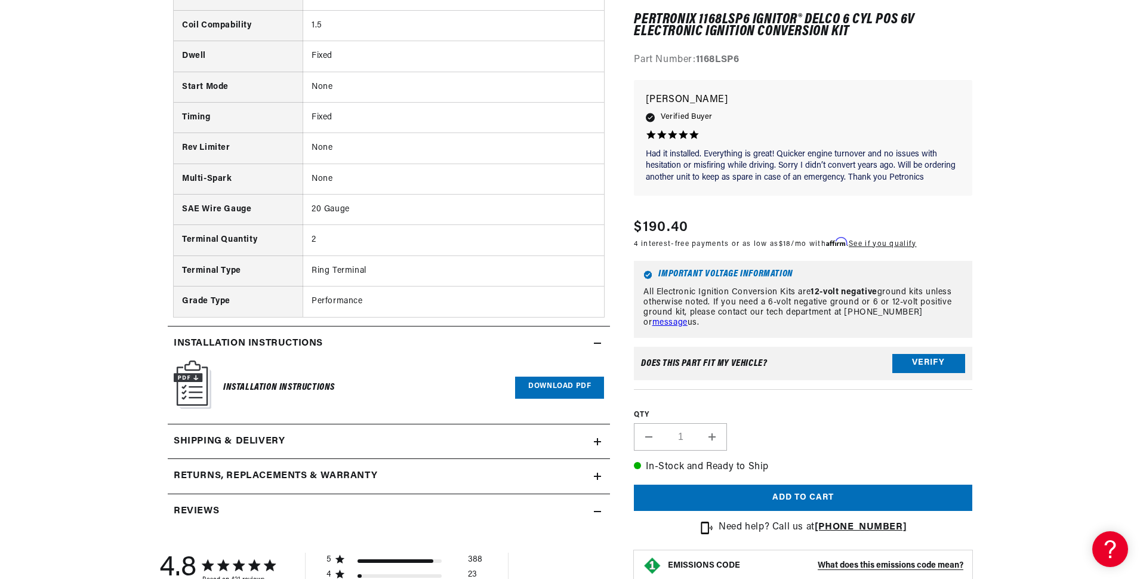
click at [561, 387] on link "Download PDF" at bounding box center [559, 387] width 89 height 22
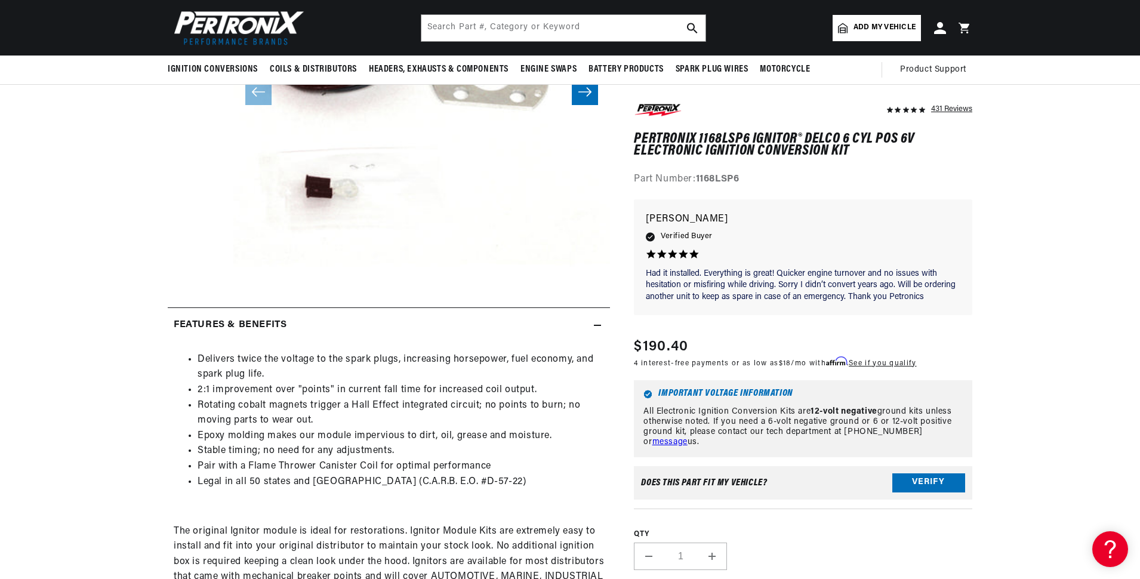
scroll to position [0, 745]
click at [712, 180] on strong "1168LSP6" at bounding box center [718, 180] width 44 height 10
copy strong "1168LSP6"
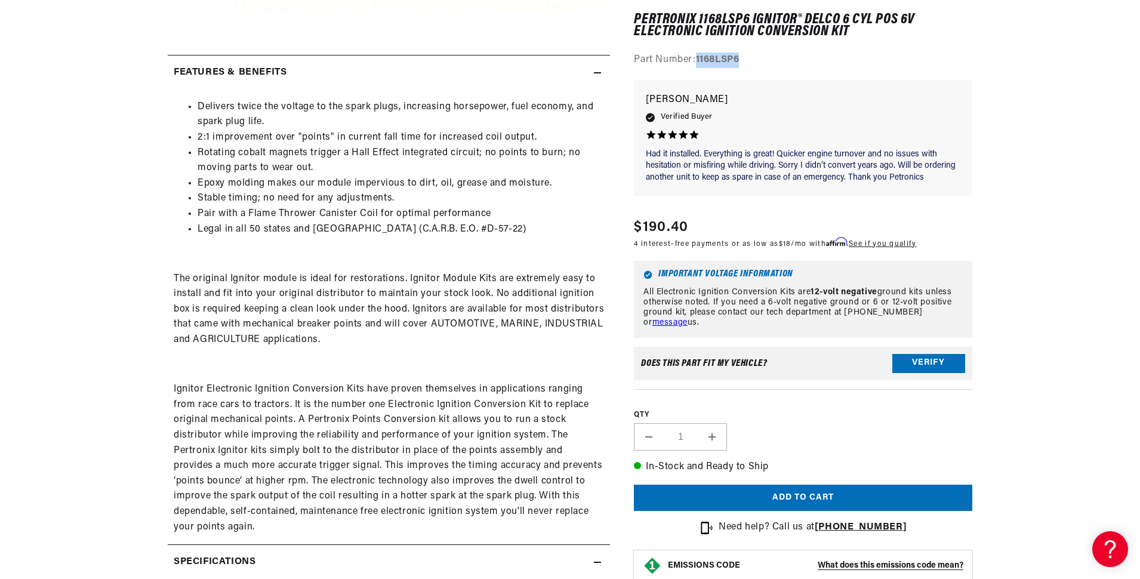
scroll to position [557, 0]
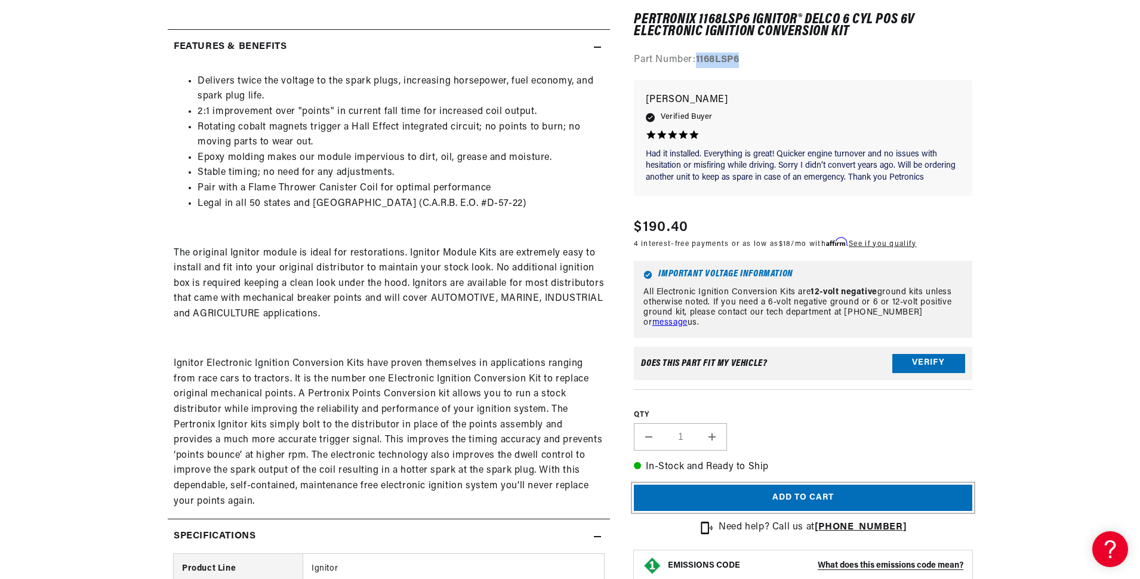
click at [793, 494] on button "Add to cart" at bounding box center [803, 497] width 338 height 27
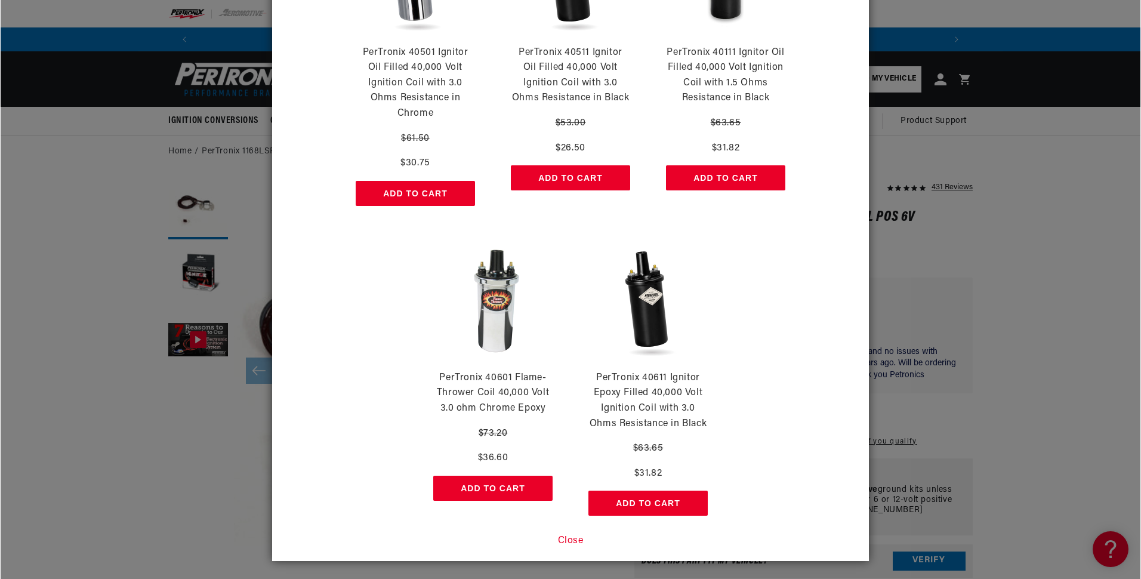
scroll to position [0, 745]
click at [573, 545] on button "Close" at bounding box center [570, 541] width 26 height 16
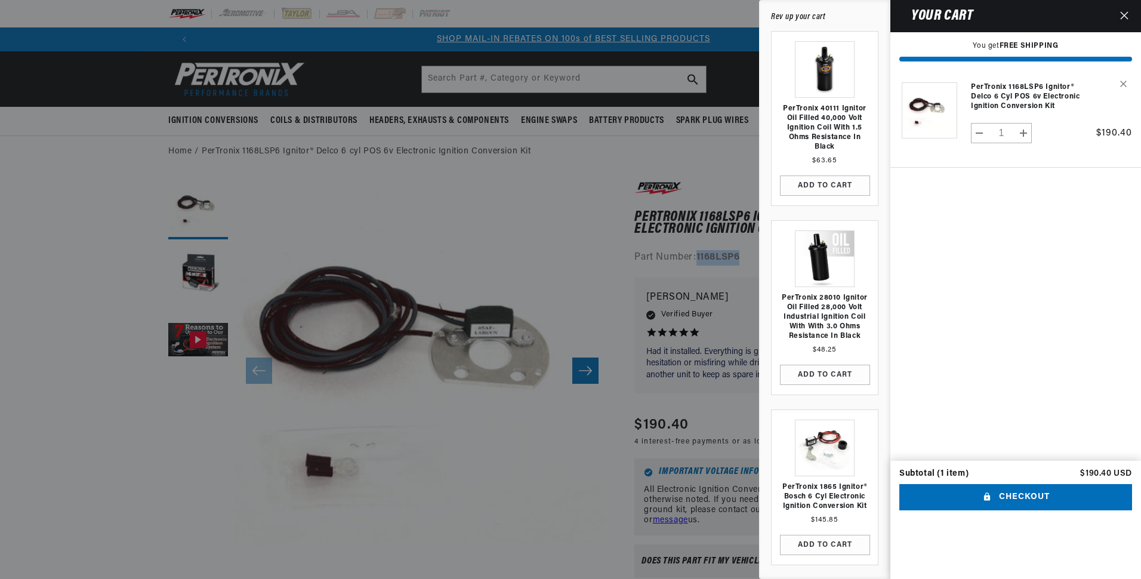
click at [1121, 16] on icon "Close" at bounding box center [1124, 15] width 8 height 8
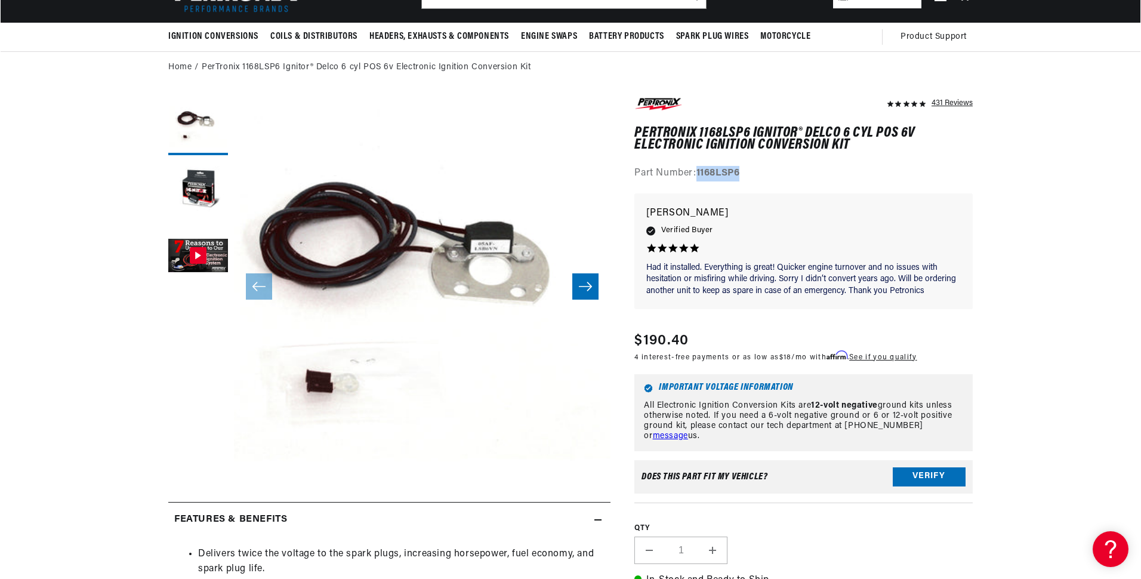
scroll to position [0, 0]
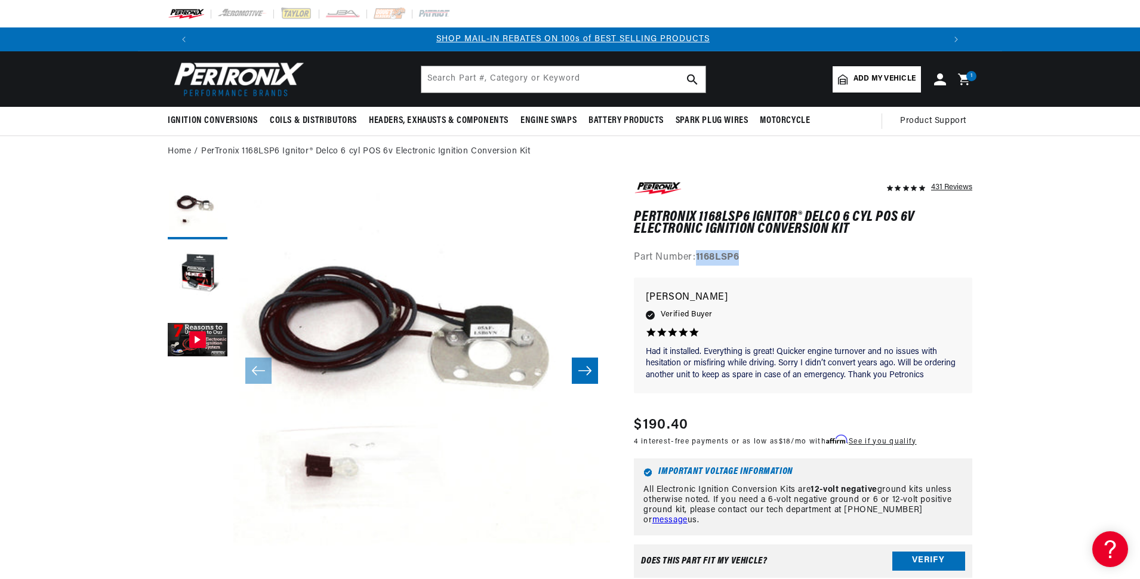
click at [970, 78] on span "1" at bounding box center [971, 76] width 2 height 10
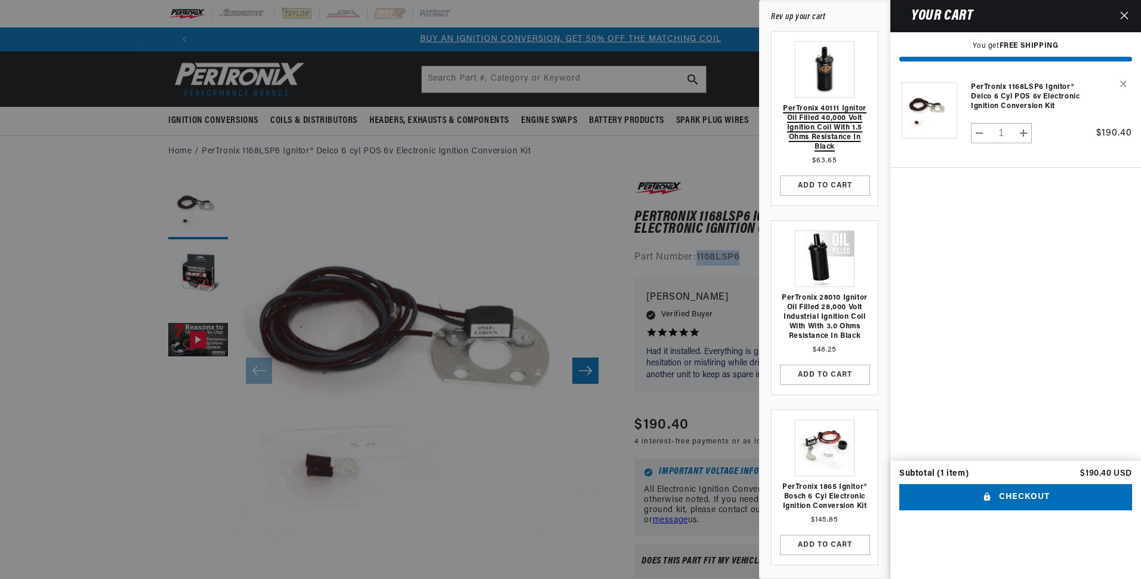
click at [828, 119] on link "PerTronix 40111 Ignitor Oil Filled 40,000 Volt Ignition Coil with 1.5 Ohms Resi…" at bounding box center [824, 128] width 94 height 48
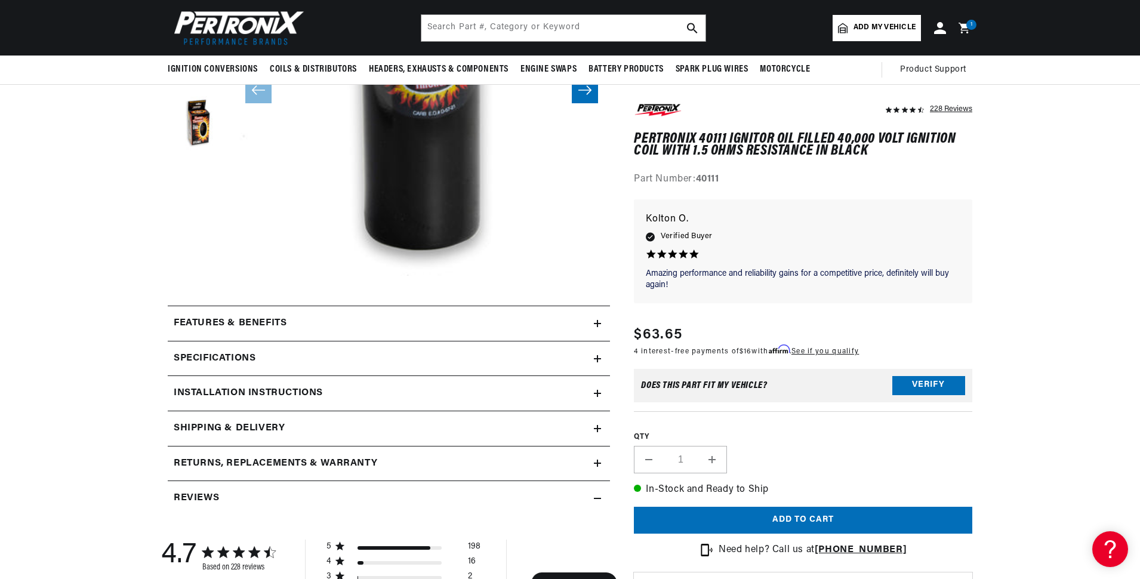
scroll to position [279, 0]
click at [582, 362] on div "Specifications" at bounding box center [381, 361] width 426 height 16
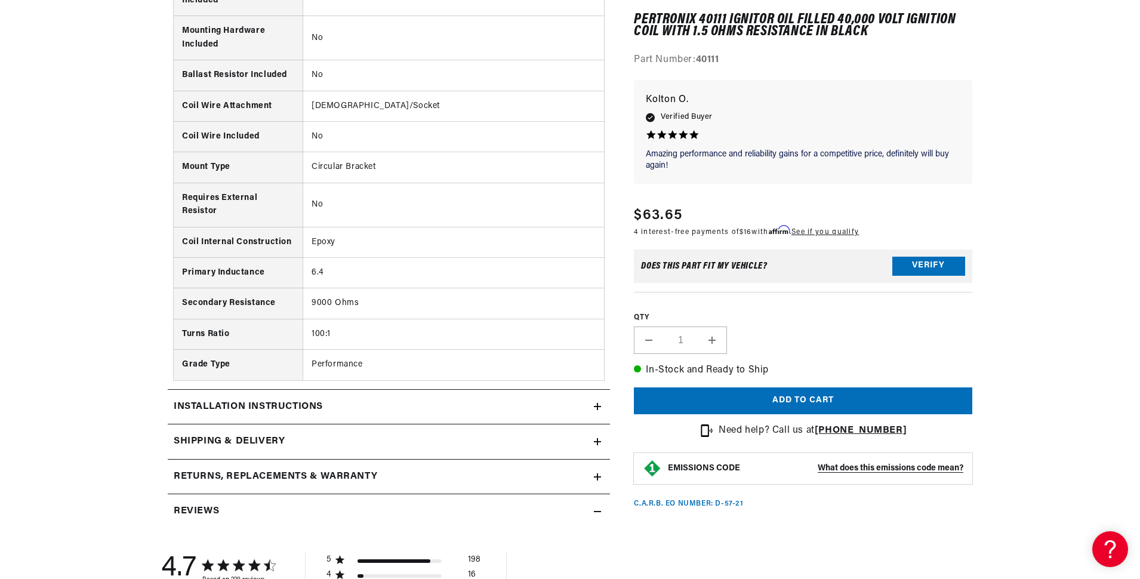
scroll to position [1114, 0]
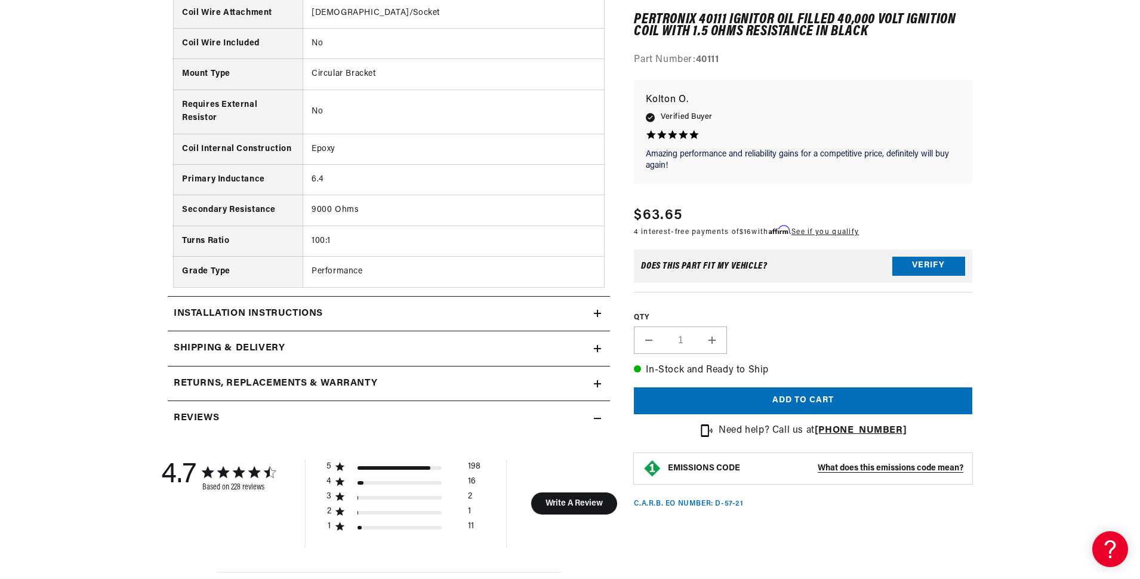
click at [323, 313] on h2 "Installation instructions" at bounding box center [248, 314] width 149 height 16
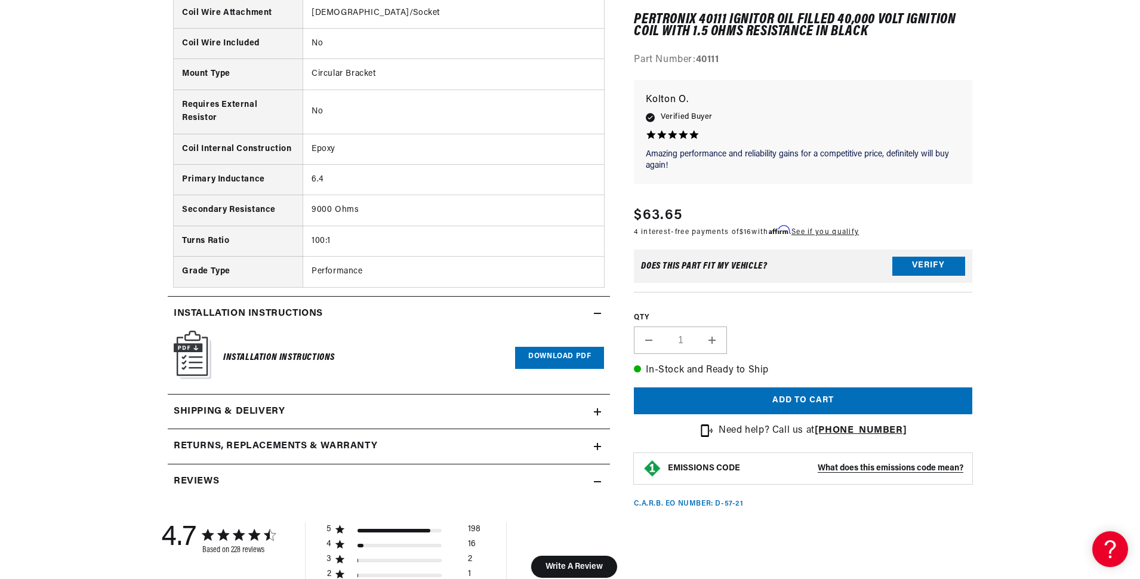
click at [224, 410] on h2 "Shipping & Delivery" at bounding box center [229, 412] width 111 height 16
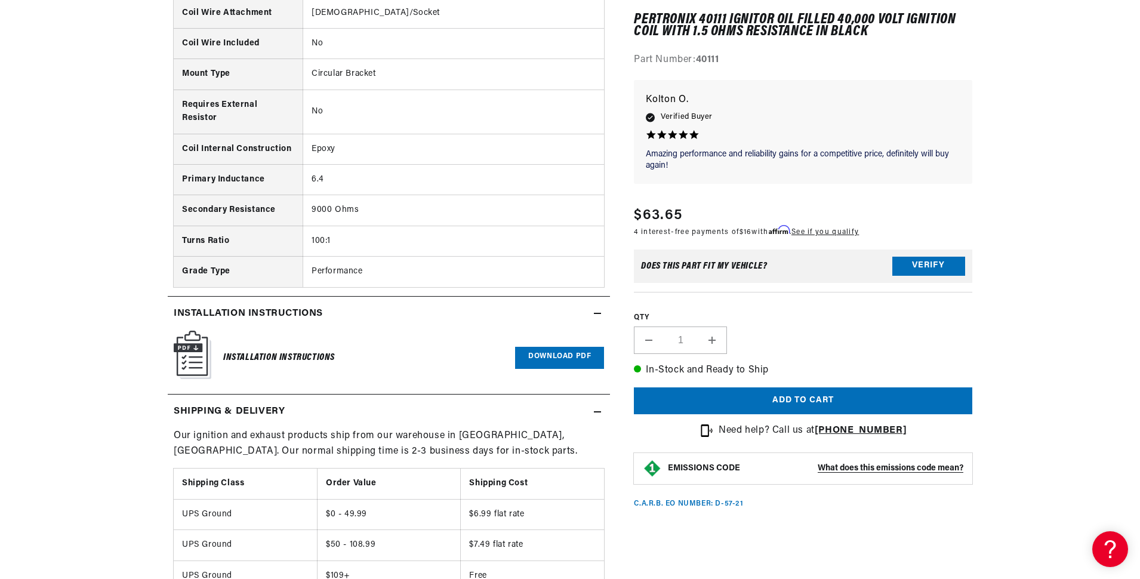
click at [221, 410] on h2 "Shipping & Delivery" at bounding box center [229, 412] width 111 height 16
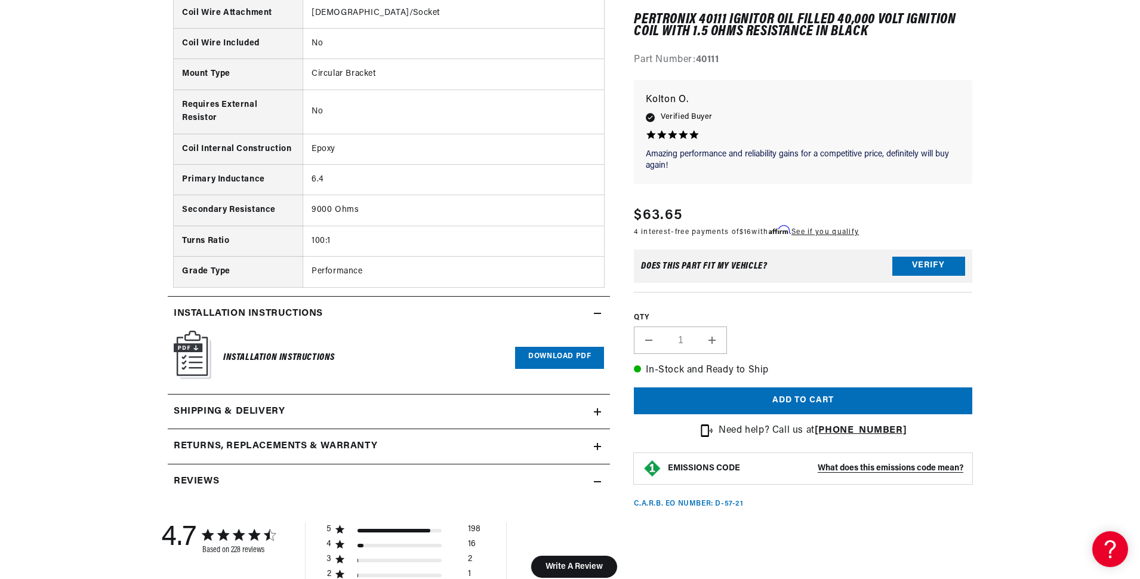
click at [224, 439] on h2 "Returns, Replacements & Warranty" at bounding box center [275, 447] width 203 height 16
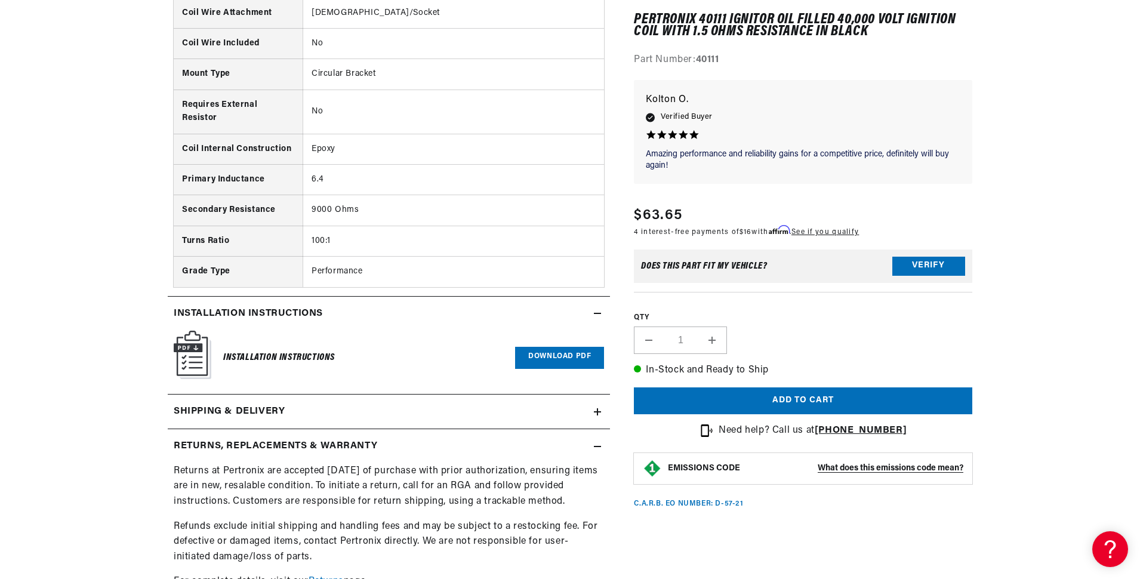
click at [224, 439] on h2 "Returns, Replacements & Warranty" at bounding box center [275, 447] width 203 height 16
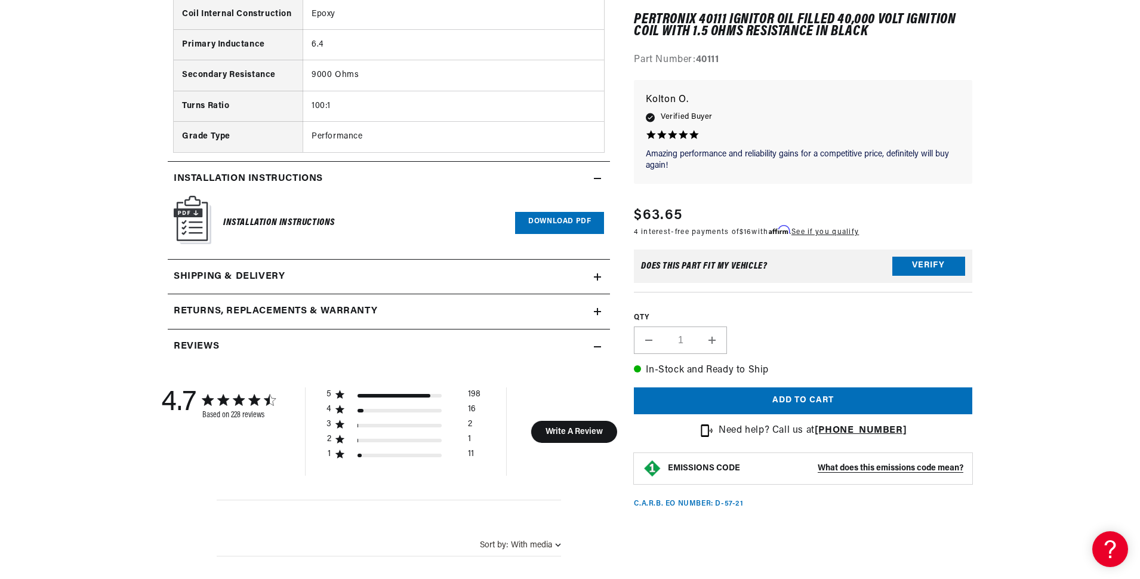
scroll to position [1392, 0]
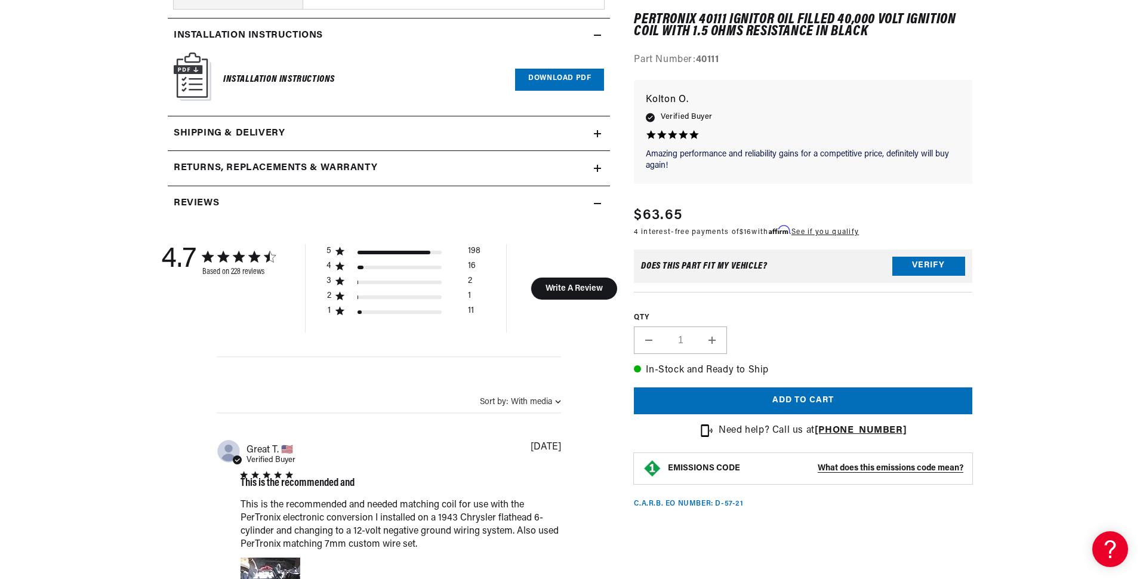
click at [217, 169] on h2 "Returns, Replacements & Warranty" at bounding box center [275, 168] width 203 height 16
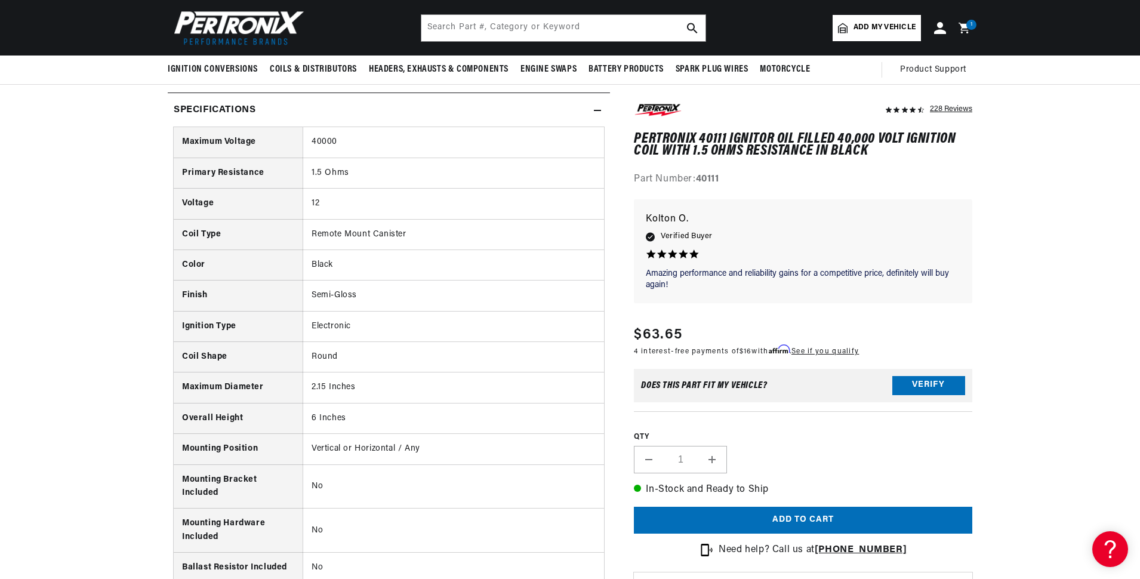
scroll to position [0, 0]
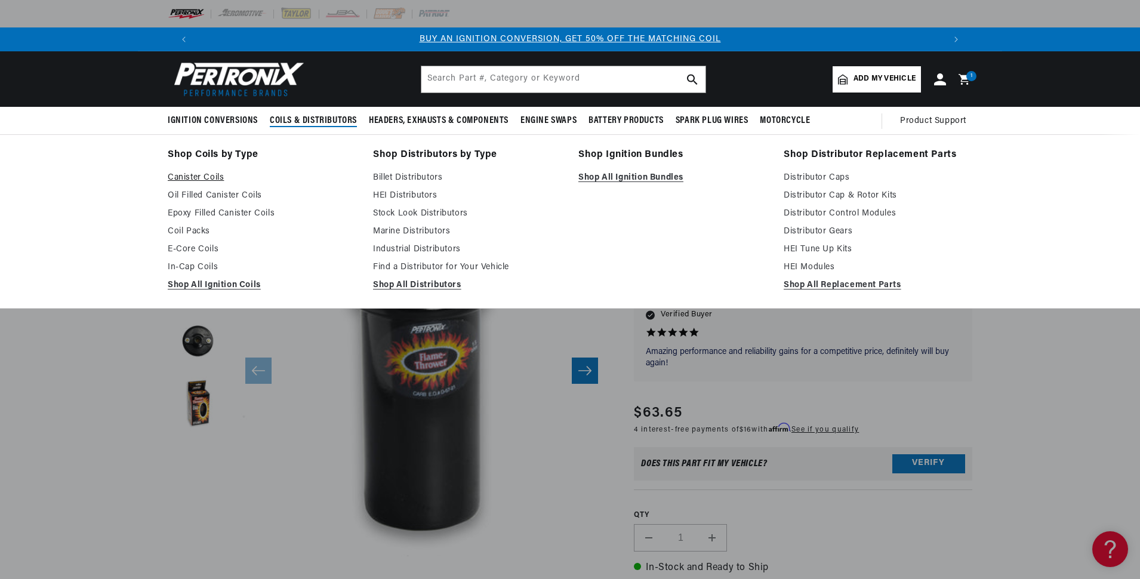
click at [209, 175] on link "Canister Coils" at bounding box center [262, 178] width 189 height 14
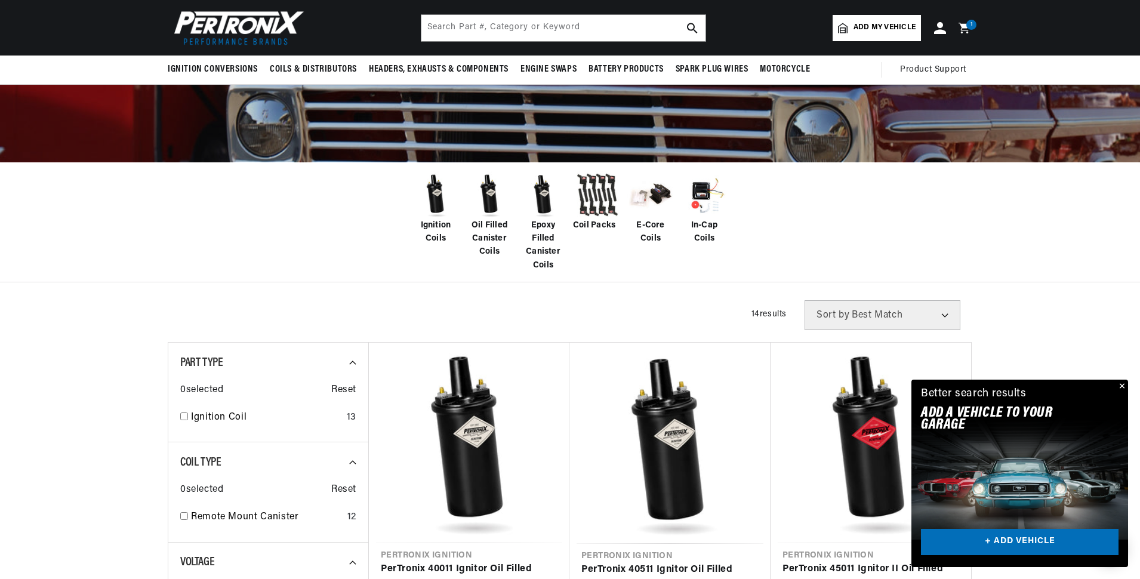
click at [1120, 385] on button "Close" at bounding box center [1120, 386] width 14 height 14
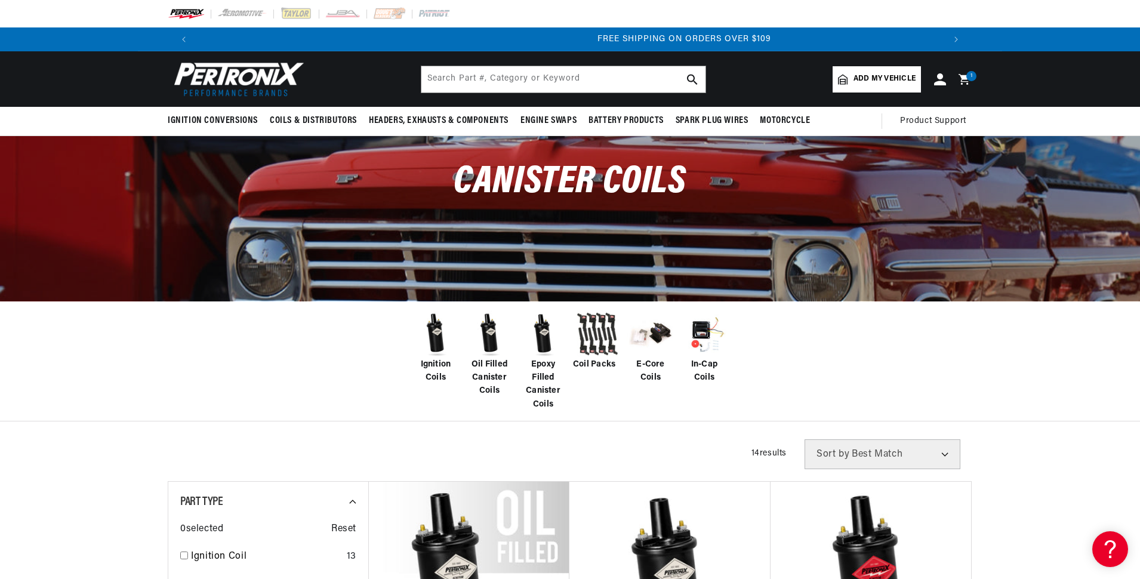
scroll to position [0, 1490]
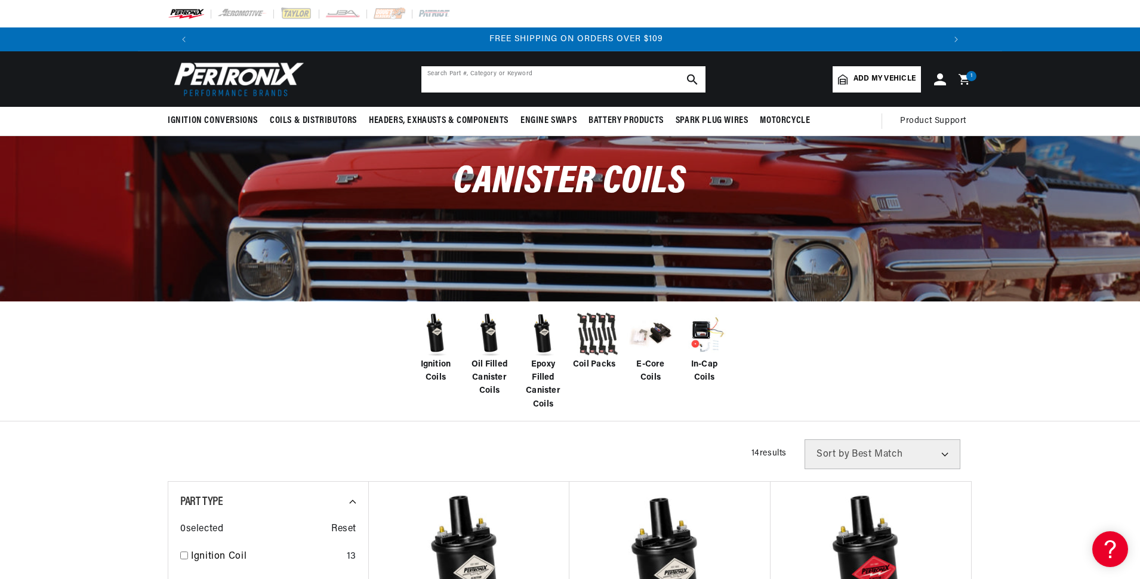
click at [547, 76] on input "text" at bounding box center [563, 79] width 284 height 26
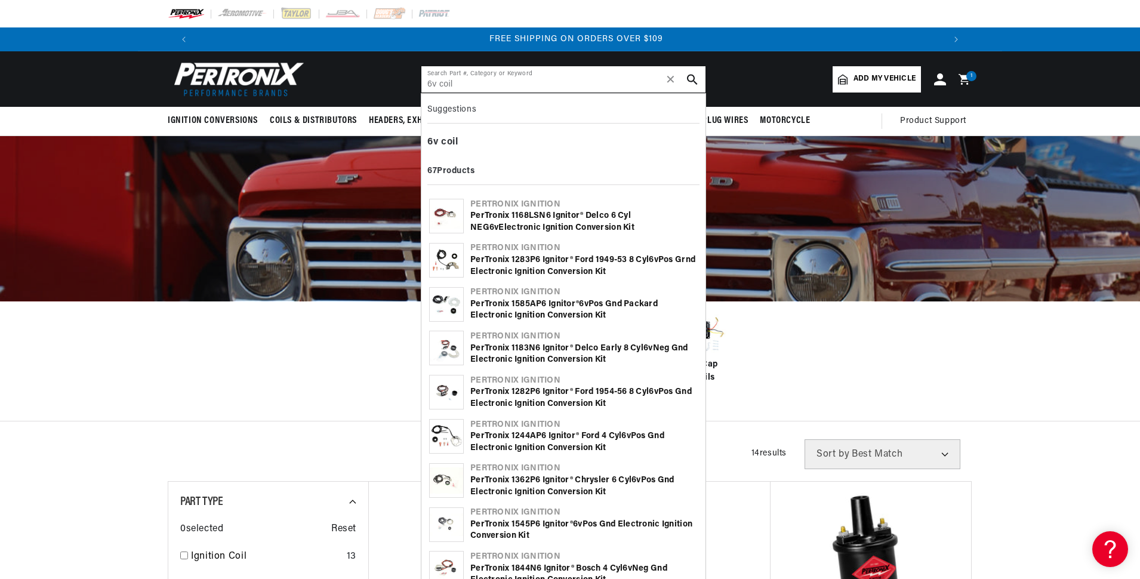
type input "6v coil"
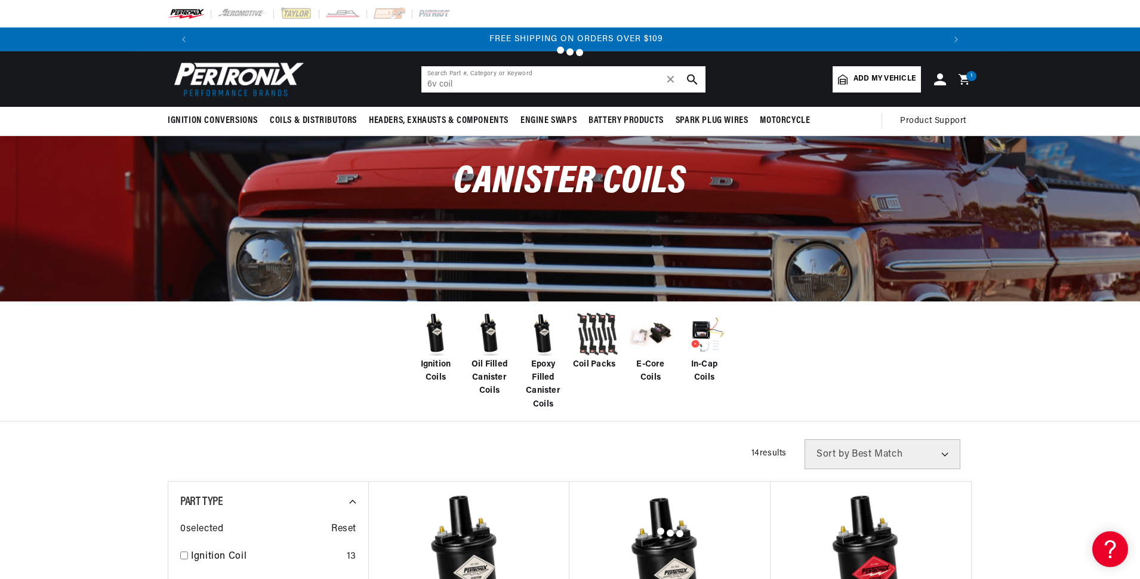
scroll to position [0, 1095]
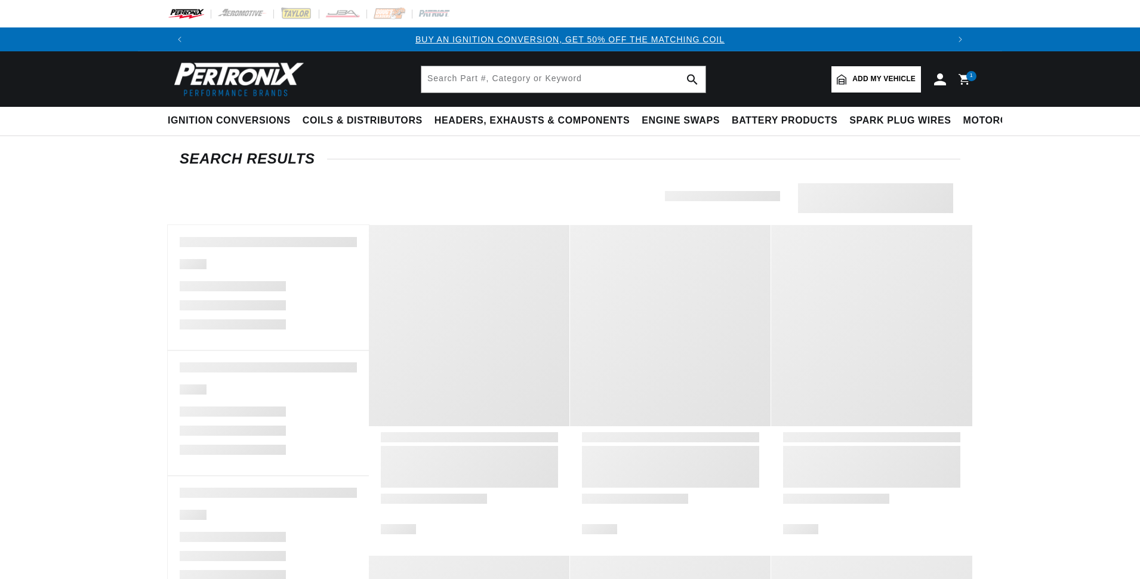
type input "6v coil"
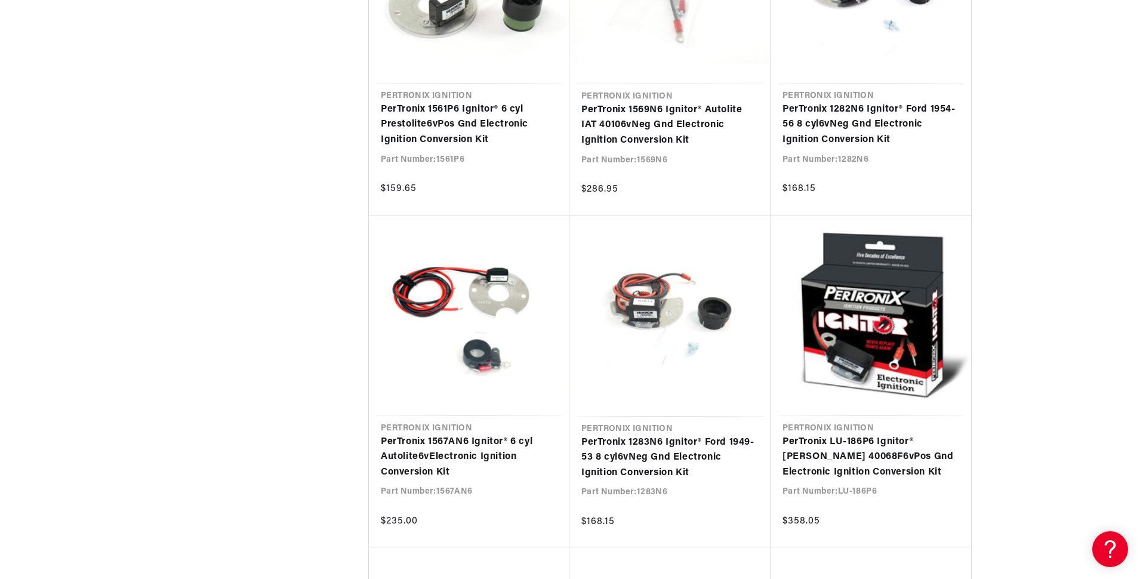
scroll to position [0, 30]
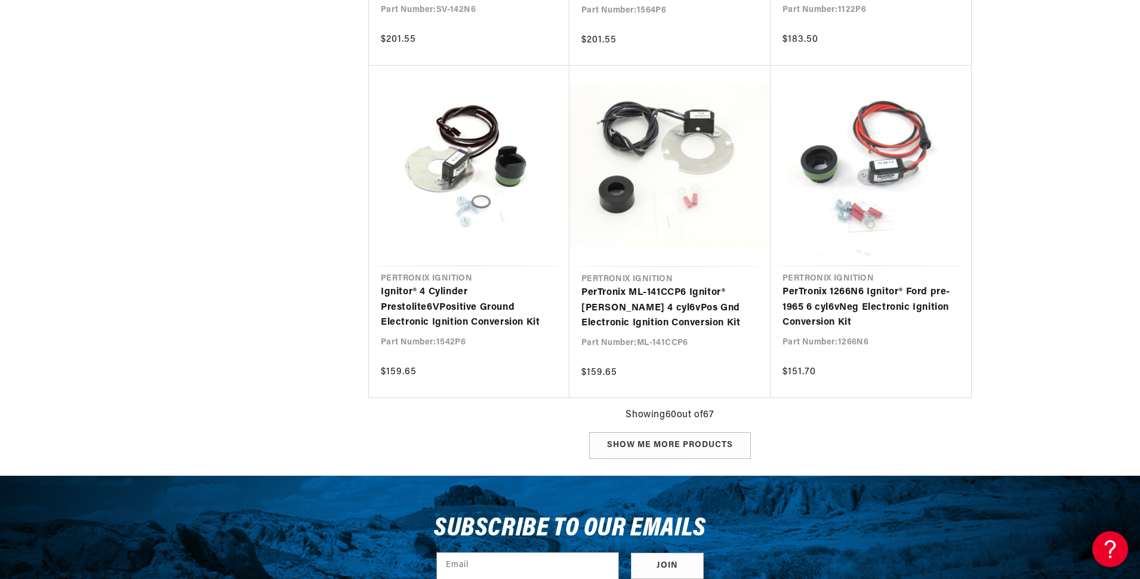
scroll to position [0, 745]
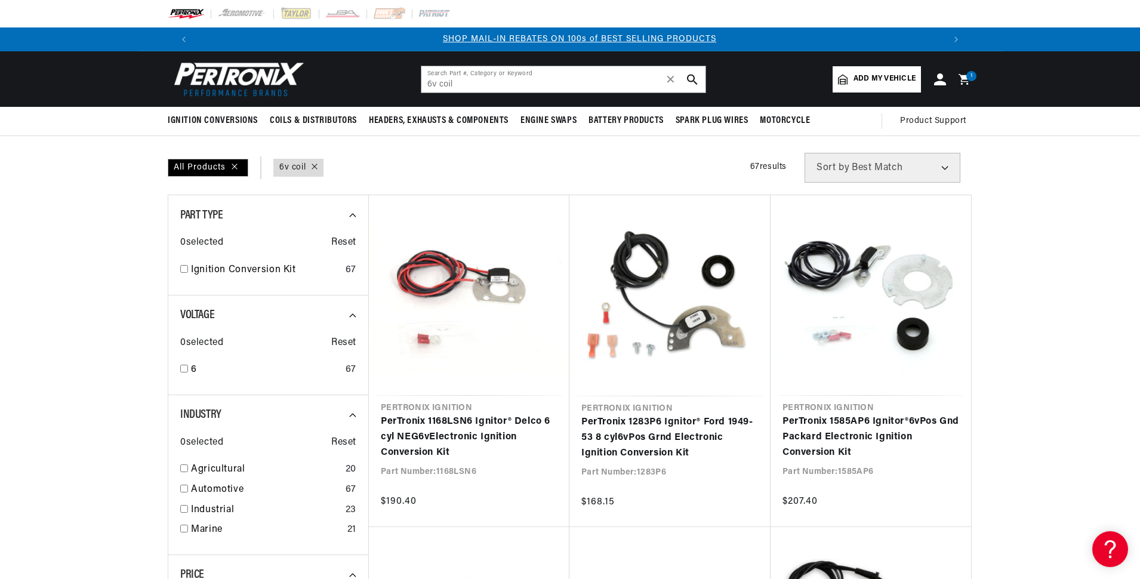
scroll to position [0, 745]
